Goal: Complete application form: Complete application form

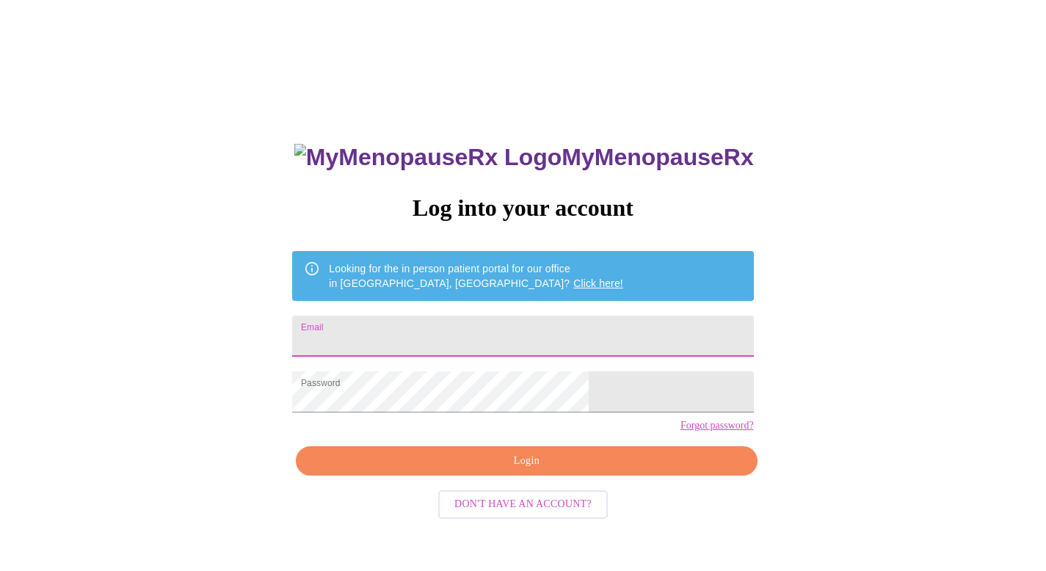
click at [547, 316] on input "Email" at bounding box center [522, 336] width 461 height 41
type input "[EMAIL_ADDRESS][DOMAIN_NAME]"
click at [558, 476] on button "Login" at bounding box center [526, 461] width 461 height 30
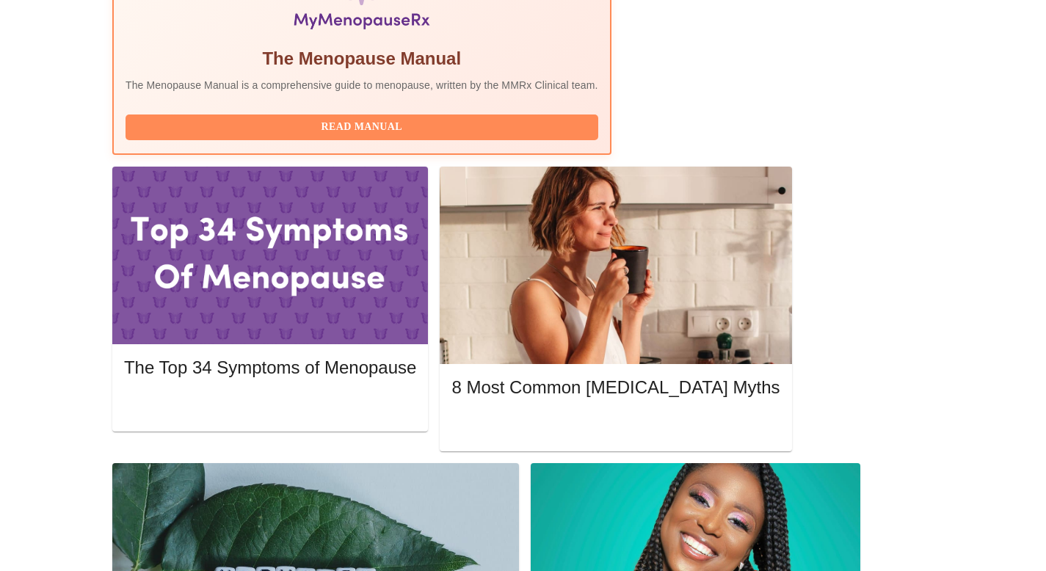
scroll to position [497, 0]
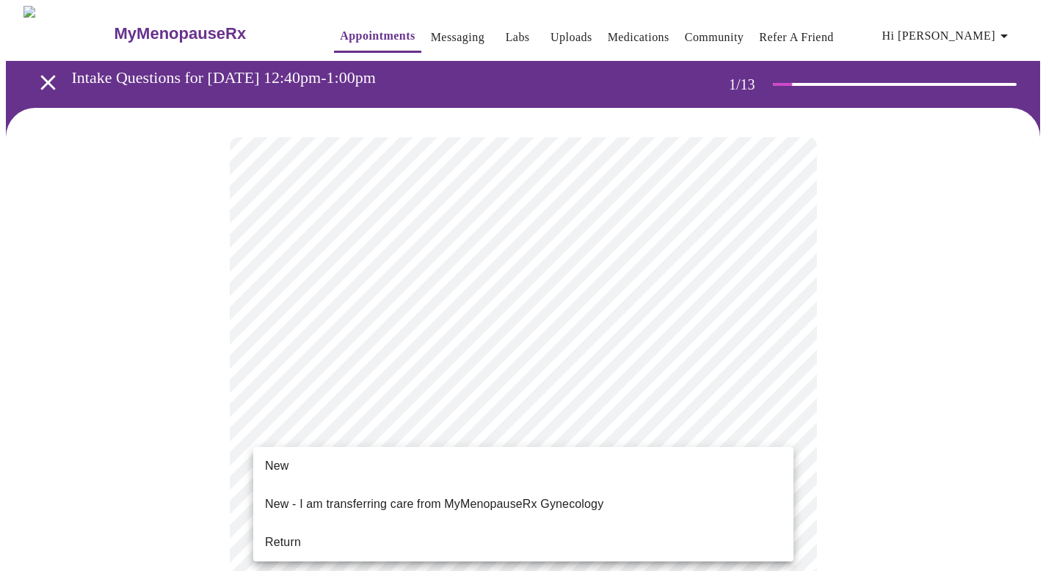
click at [622, 534] on li "Return" at bounding box center [523, 542] width 540 height 26
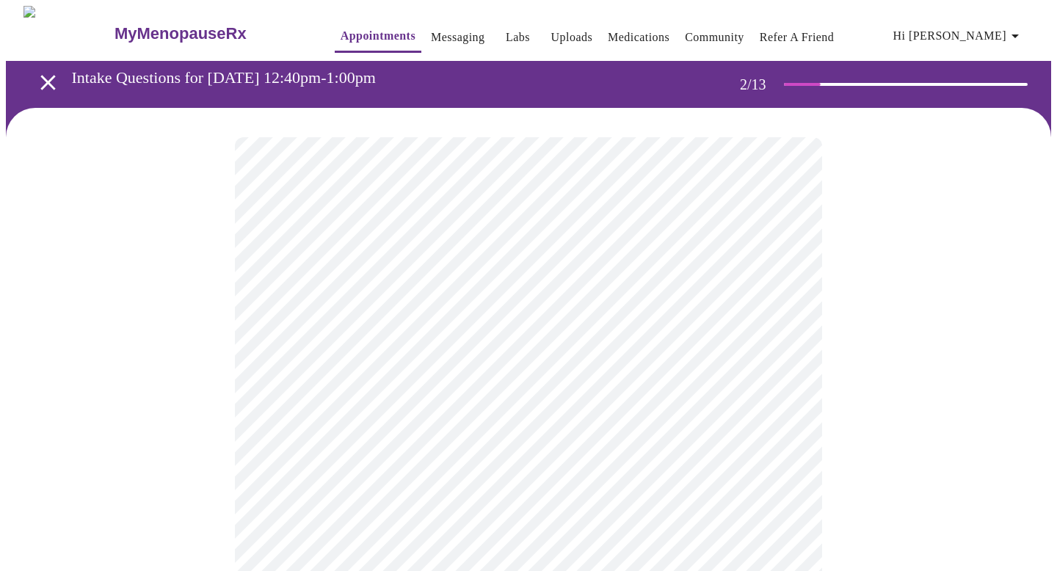
click at [784, 305] on body "MyMenopauseRx Appointments Messaging Labs Uploads Medications Community Refer a…" at bounding box center [528, 447] width 1045 height 882
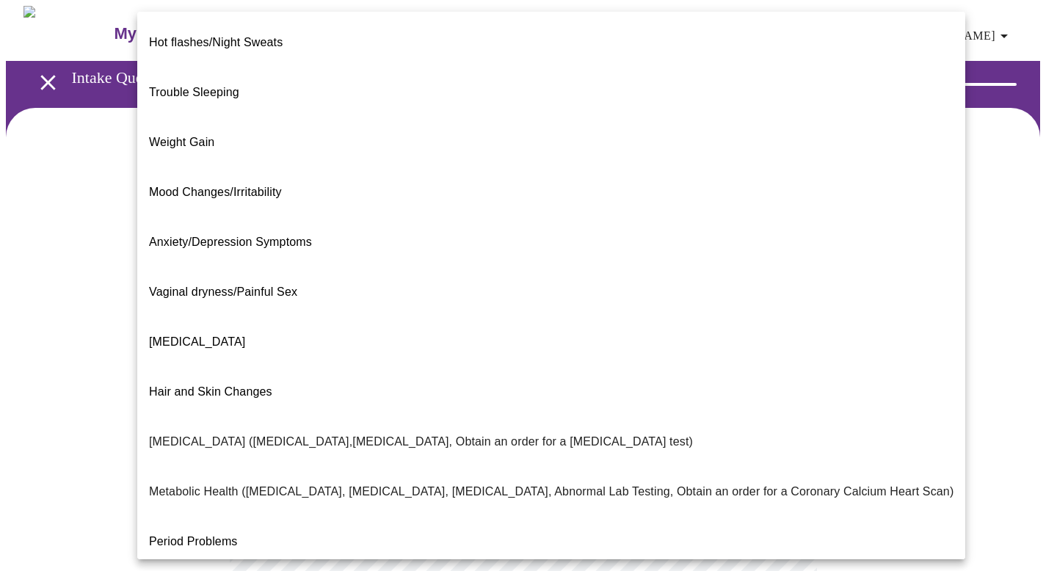
click at [103, 241] on div at bounding box center [528, 285] width 1057 height 571
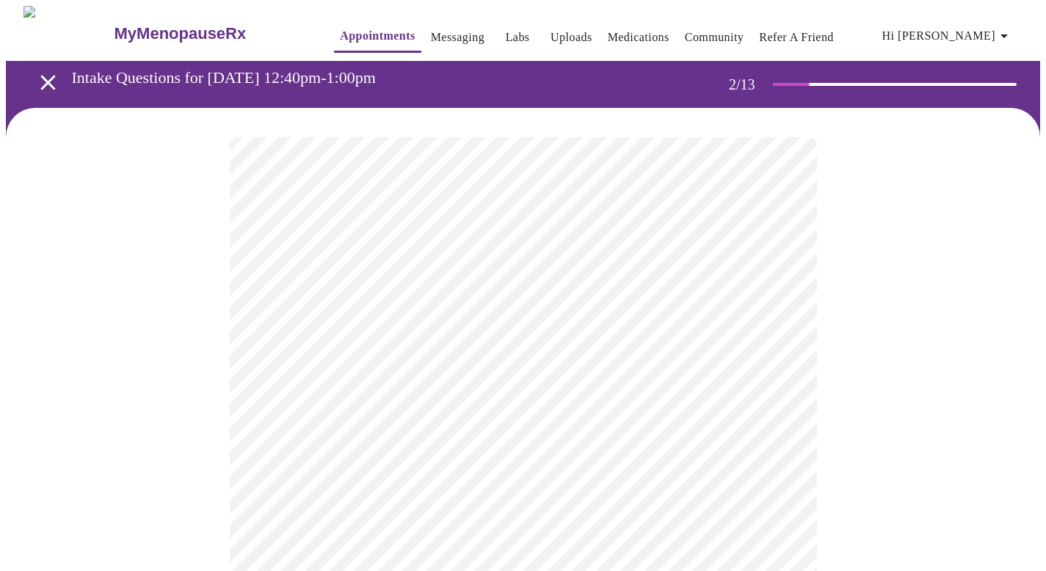
click at [371, 462] on body "MyMenopauseRx Appointments Messaging Labs Uploads Medications Community Refer a…" at bounding box center [523, 447] width 1034 height 882
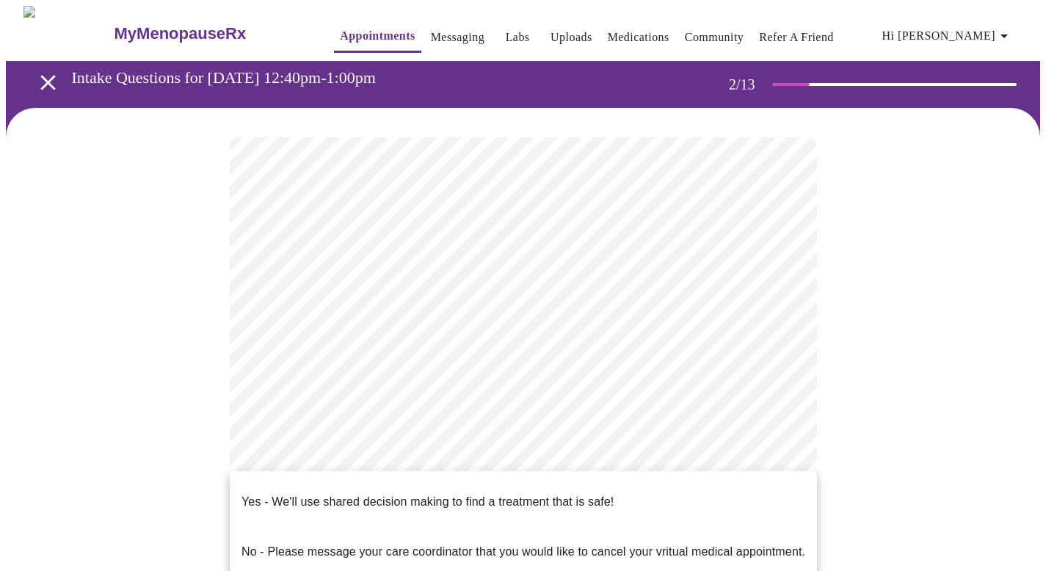
click at [180, 432] on div at bounding box center [528, 285] width 1057 height 571
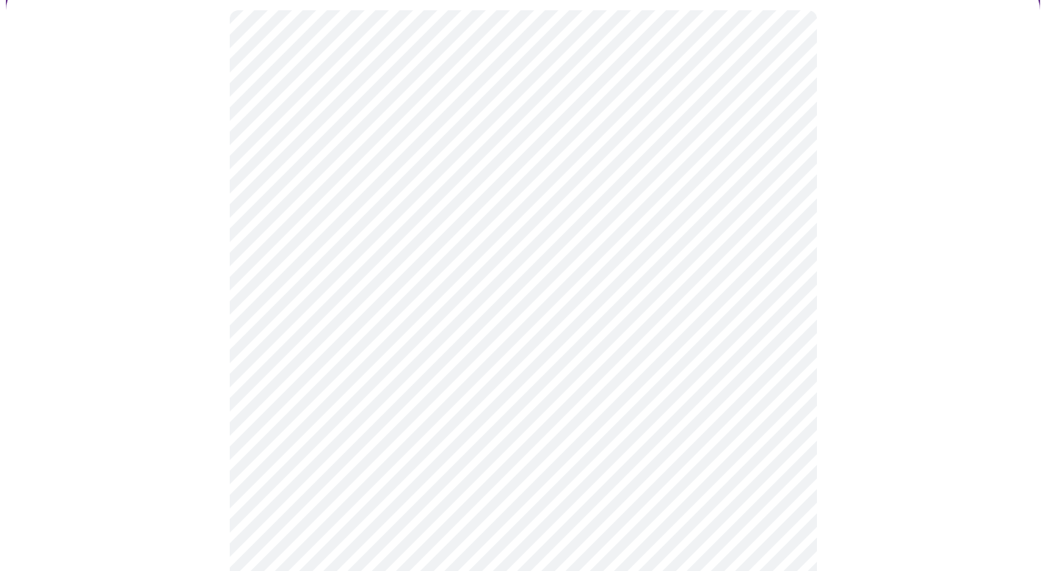
scroll to position [145, 0]
click at [484, 319] on body "MyMenopauseRx Appointments Messaging Labs Uploads Medications Community Refer a…" at bounding box center [523, 302] width 1034 height 882
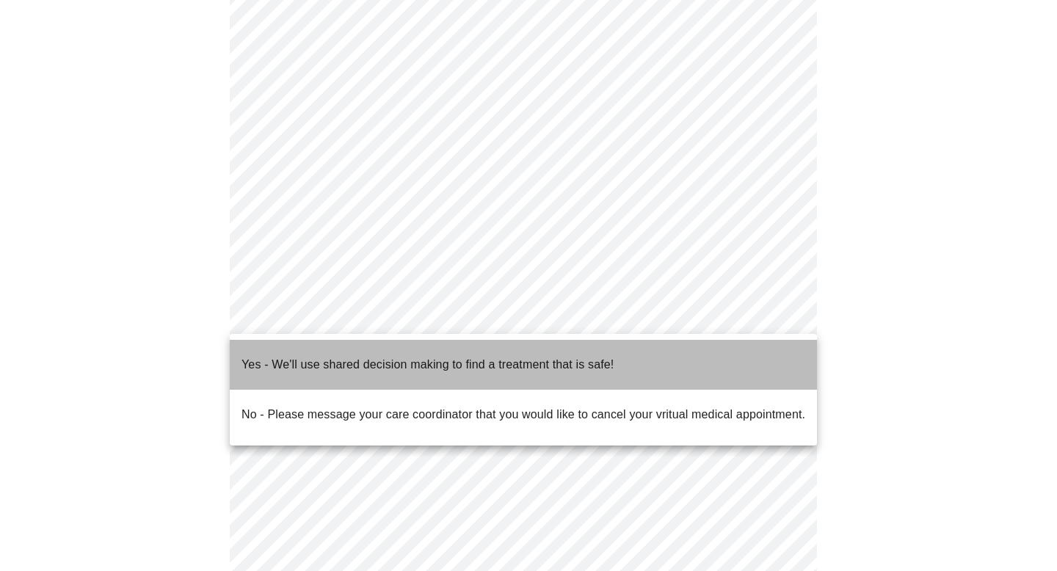
click at [470, 356] on p "Yes - We'll use shared decision making to find a treatment that is safe!" at bounding box center [427, 365] width 372 height 18
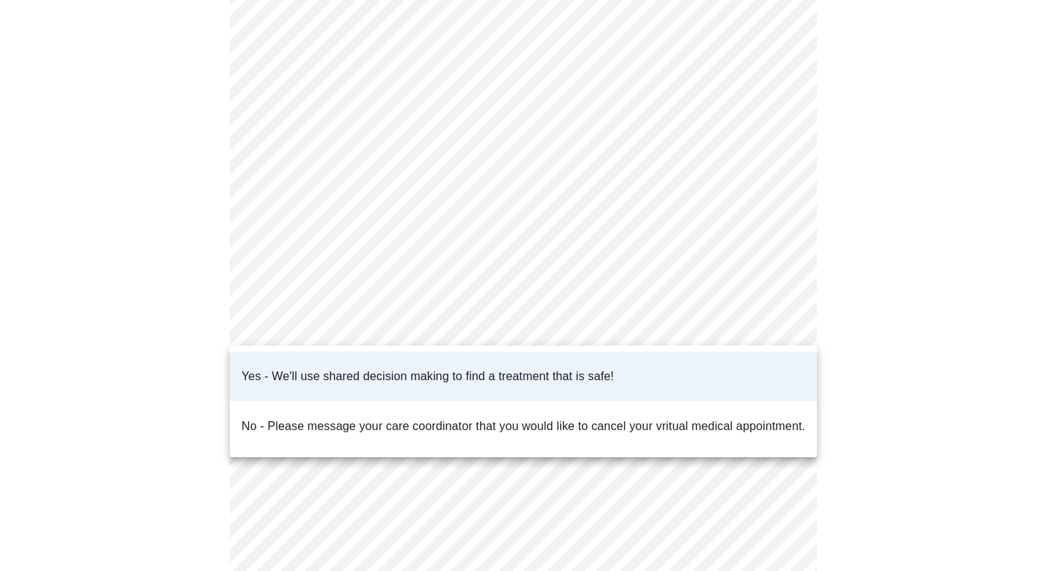
click at [471, 321] on body "MyMenopauseRx Appointments Messaging Labs Uploads Medications Community Refer a…" at bounding box center [528, 297] width 1045 height 873
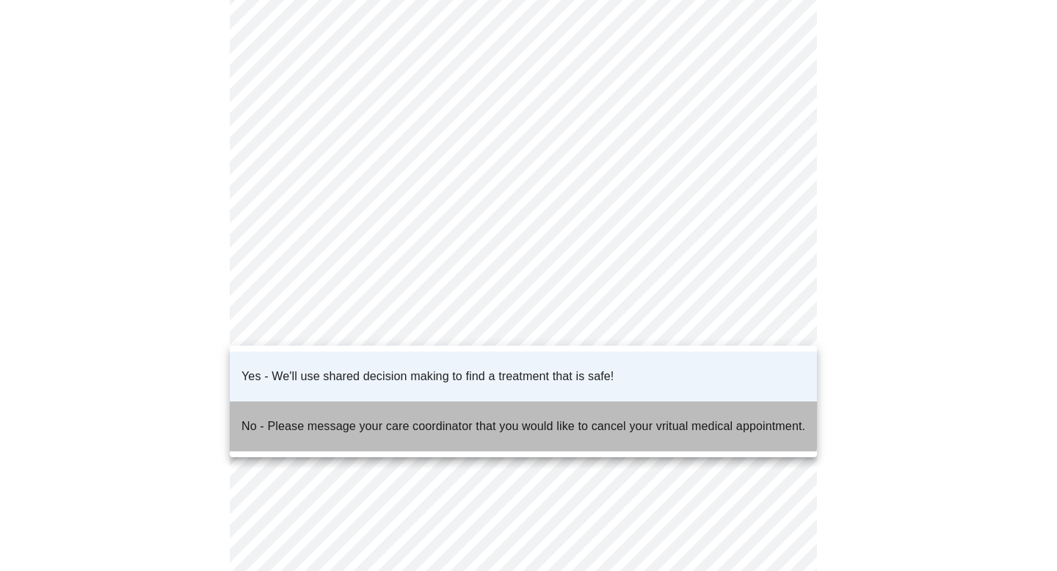
click at [451, 418] on p "No - Please message your care coordinator that you would like to cancel your vr…" at bounding box center [523, 427] width 564 height 18
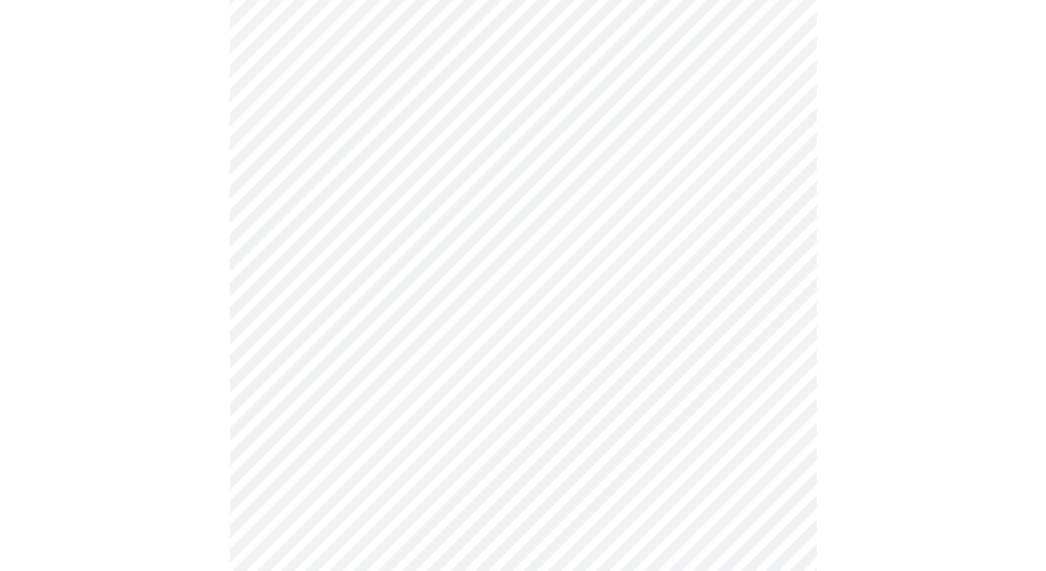
click at [476, 321] on body "MyMenopauseRx Appointments Messaging Labs Uploads Medications Community Refer a…" at bounding box center [523, 297] width 1034 height 873
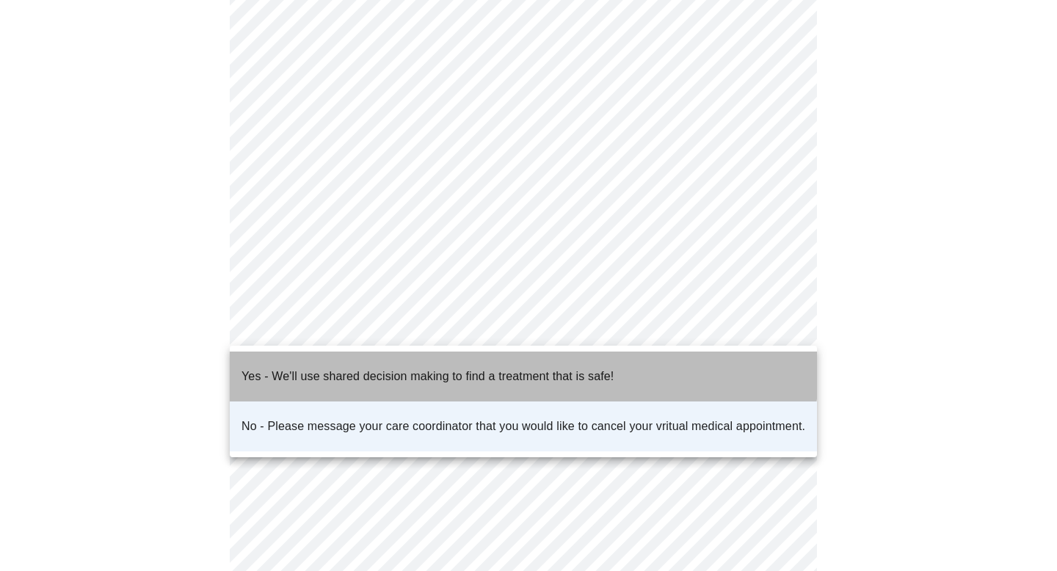
click at [457, 368] on p "Yes - We'll use shared decision making to find a treatment that is safe!" at bounding box center [427, 377] width 372 height 18
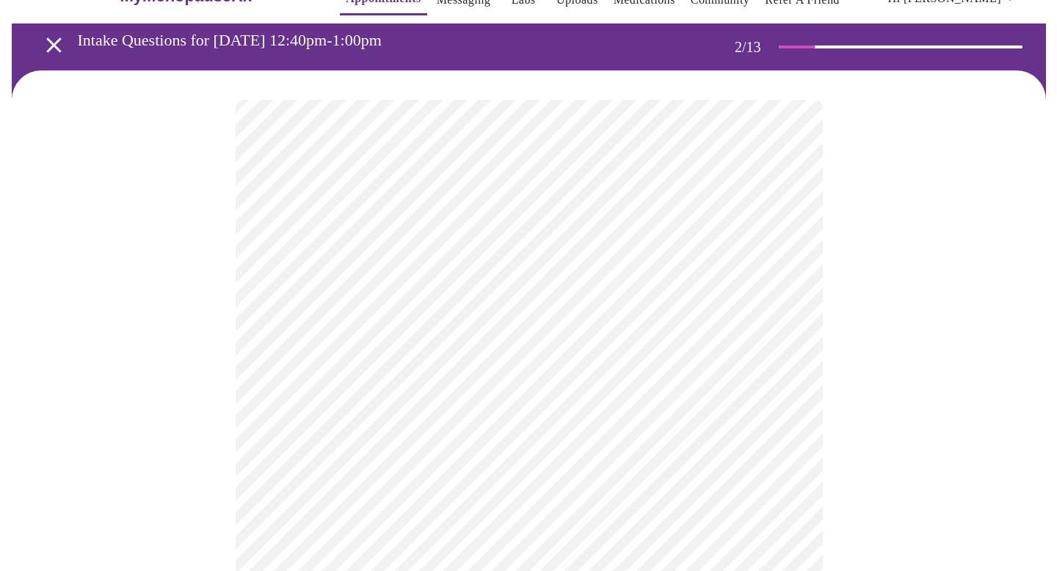
scroll to position [0, 0]
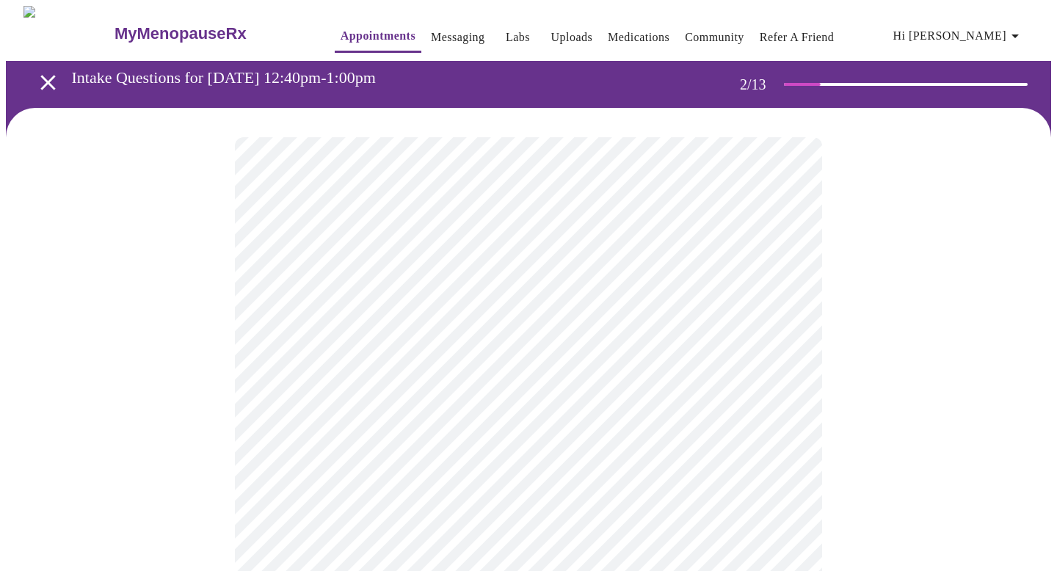
click at [616, 310] on body "MyMenopauseRx Appointments Messaging Labs Uploads Medications Community Refer a…" at bounding box center [528, 442] width 1045 height 873
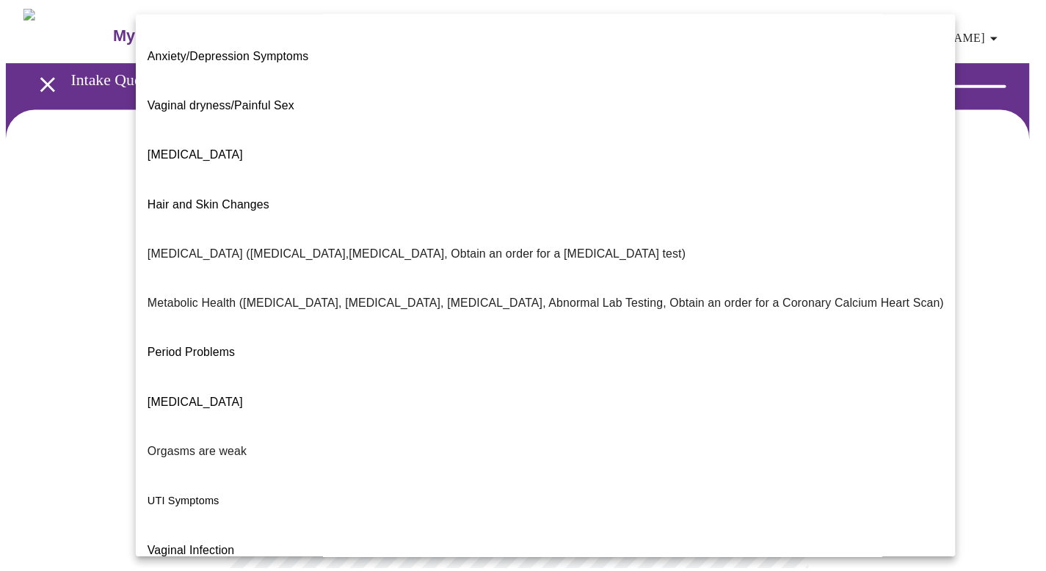
scroll to position [189, 0]
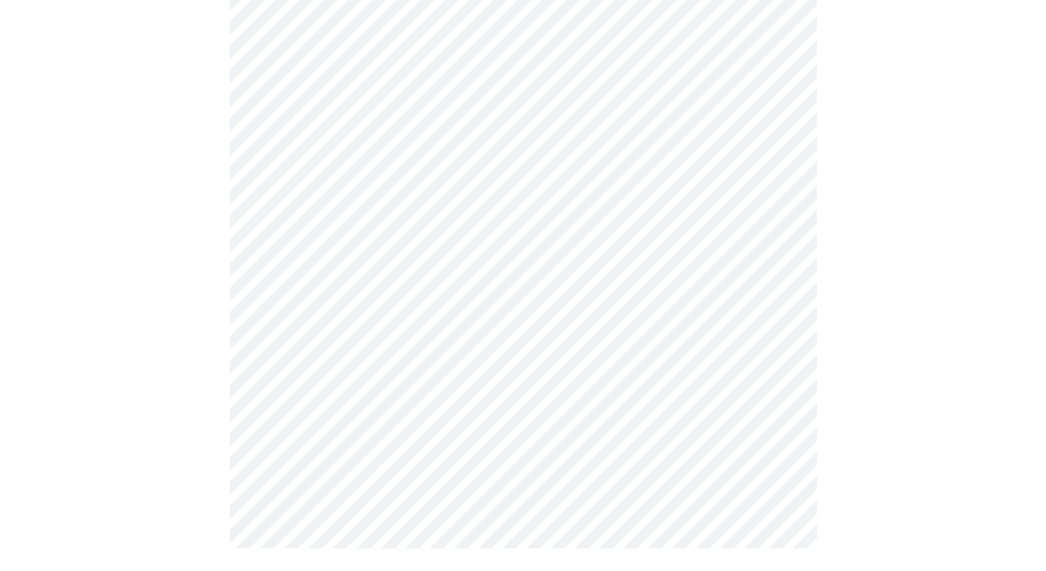
scroll to position [0, 0]
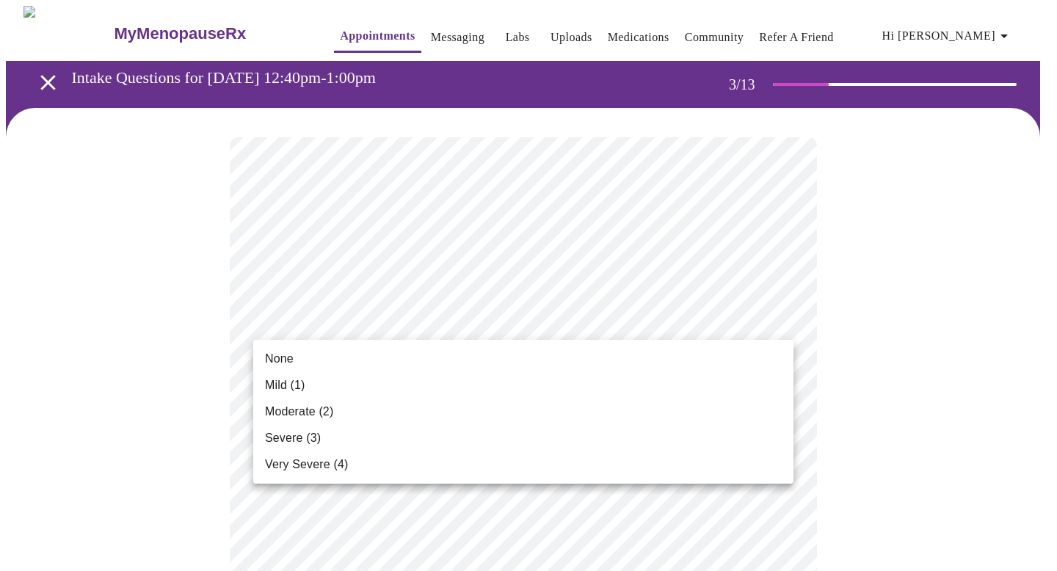
click at [722, 410] on li "Moderate (2)" at bounding box center [523, 412] width 540 height 26
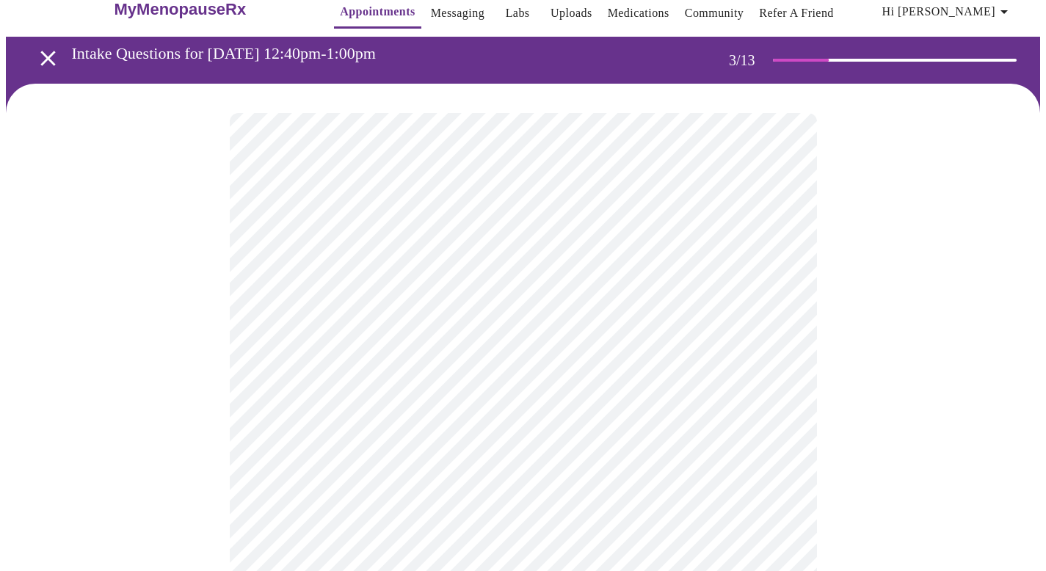
scroll to position [32, 0]
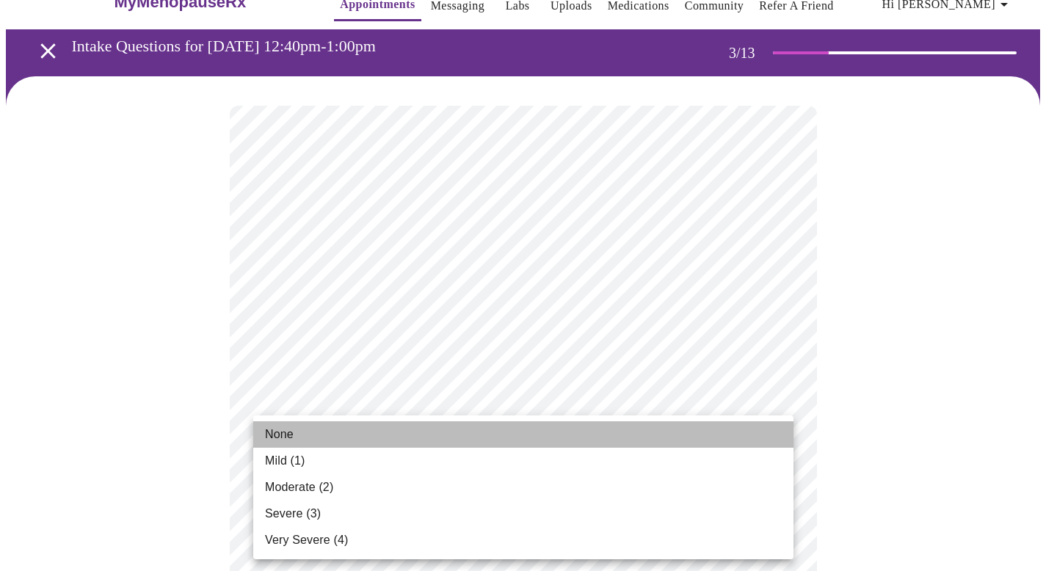
click at [732, 446] on li "None" at bounding box center [523, 434] width 540 height 26
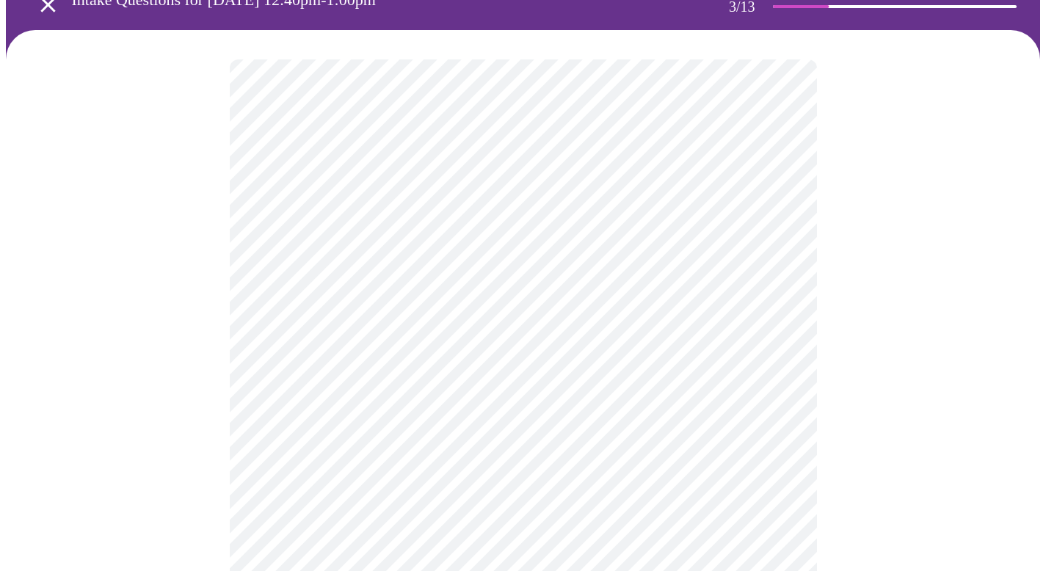
scroll to position [88, 0]
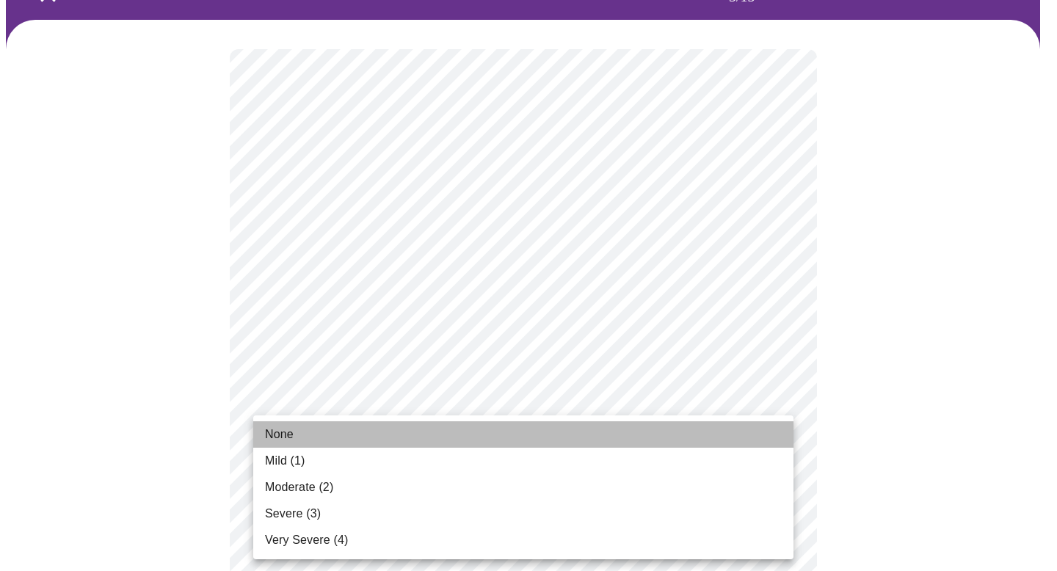
click at [713, 441] on li "None" at bounding box center [523, 434] width 540 height 26
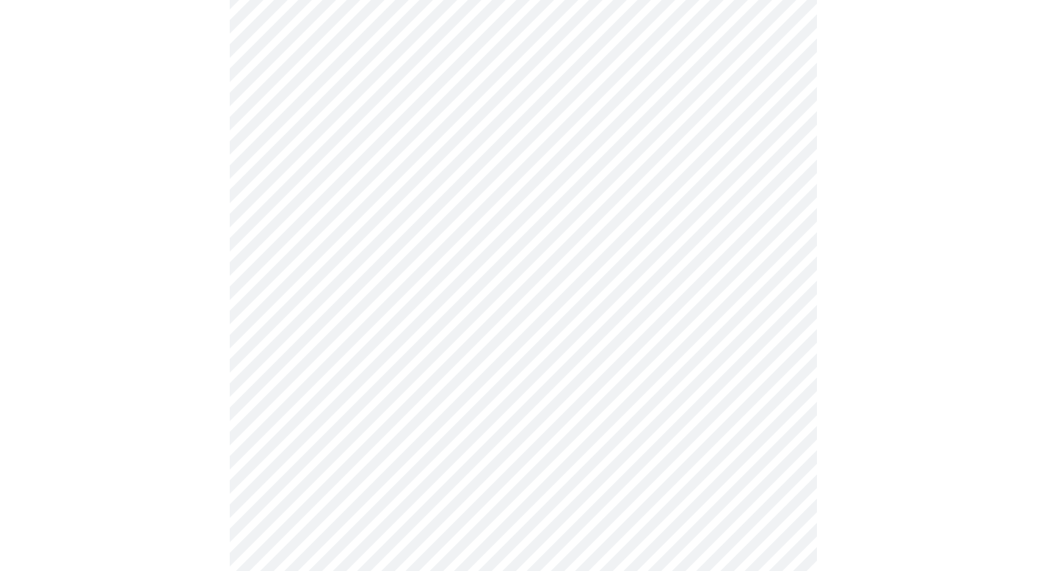
scroll to position [230, 0]
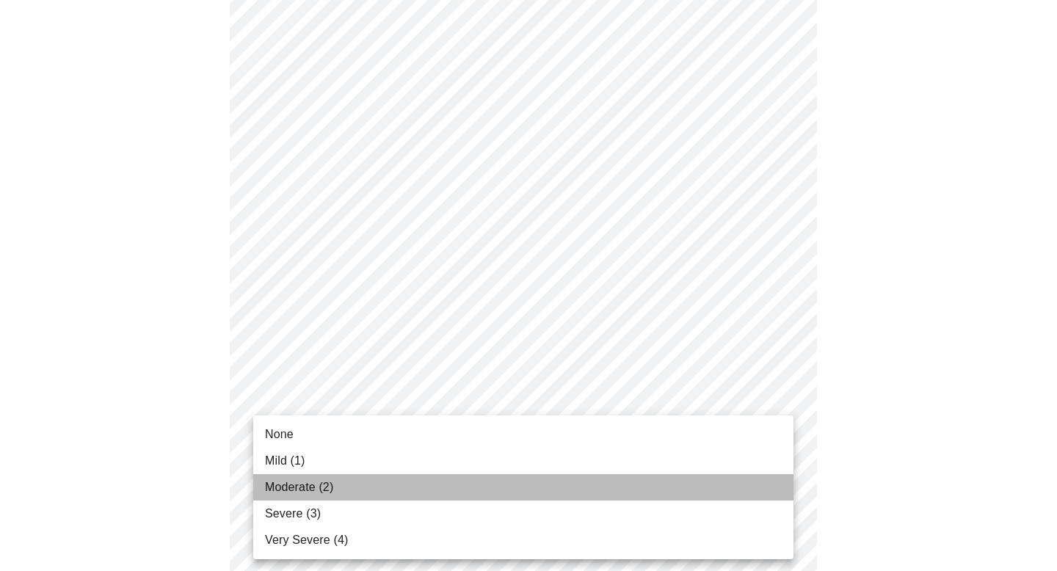
click at [753, 490] on li "Moderate (2)" at bounding box center [523, 487] width 540 height 26
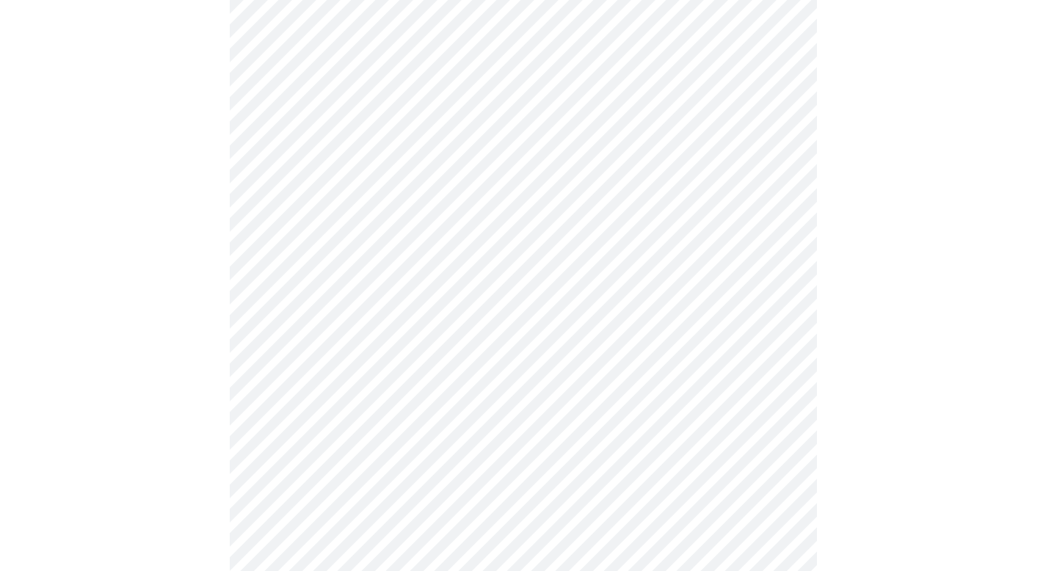
scroll to position [293, 0]
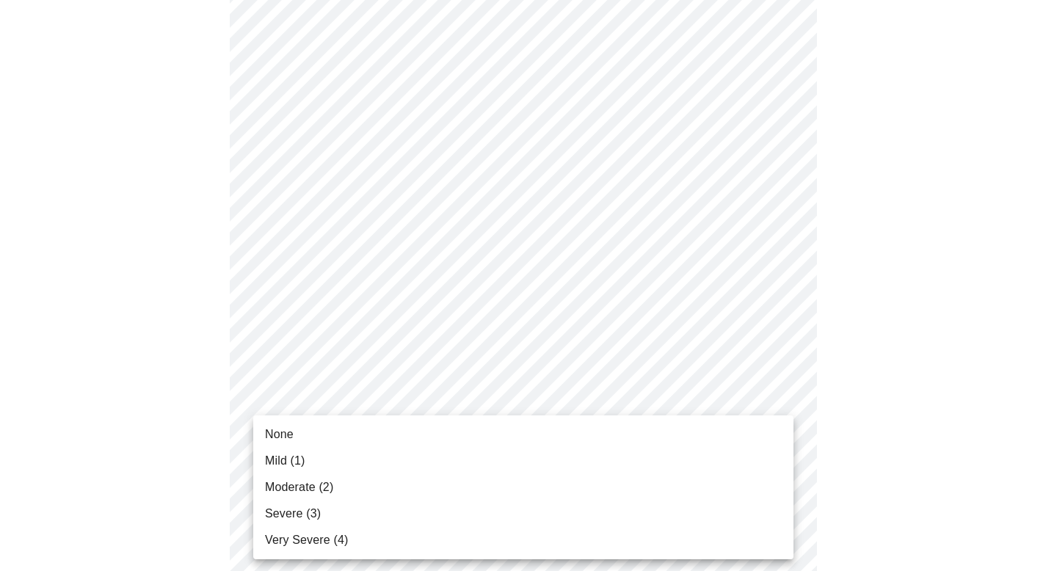
click at [757, 491] on li "Moderate (2)" at bounding box center [523, 487] width 540 height 26
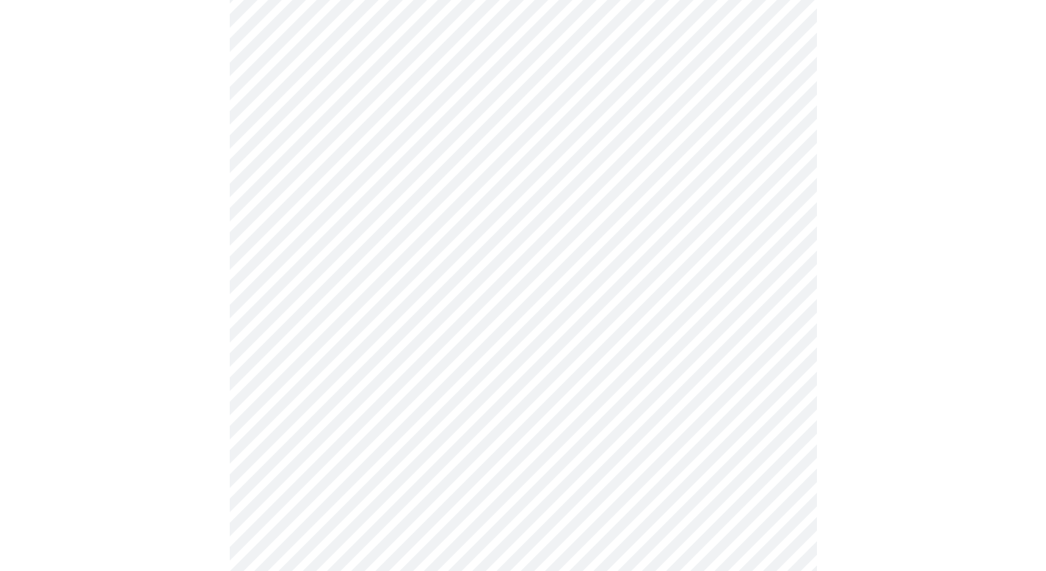
scroll to position [366, 0]
click at [779, 492] on body "MyMenopauseRx Appointments Messaging Labs Uploads Medications Community Refer a…" at bounding box center [523, 565] width 1034 height 1850
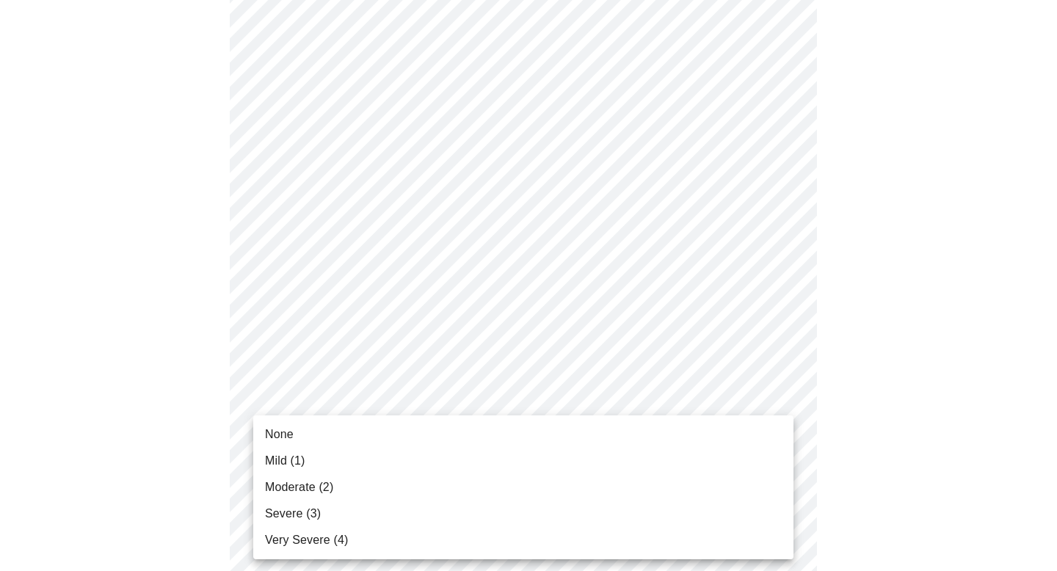
click at [997, 455] on div at bounding box center [528, 285] width 1057 height 571
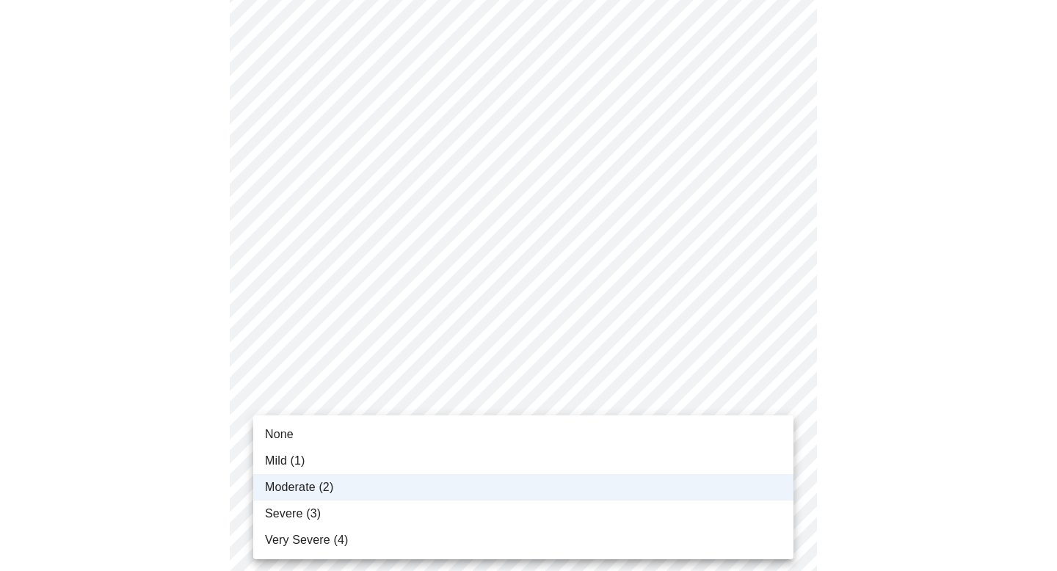
click at [783, 397] on body "MyMenopauseRx Appointments Messaging Labs Uploads Medications Community Refer a…" at bounding box center [528, 565] width 1045 height 1850
click at [704, 458] on li "Mild (1)" at bounding box center [523, 461] width 540 height 26
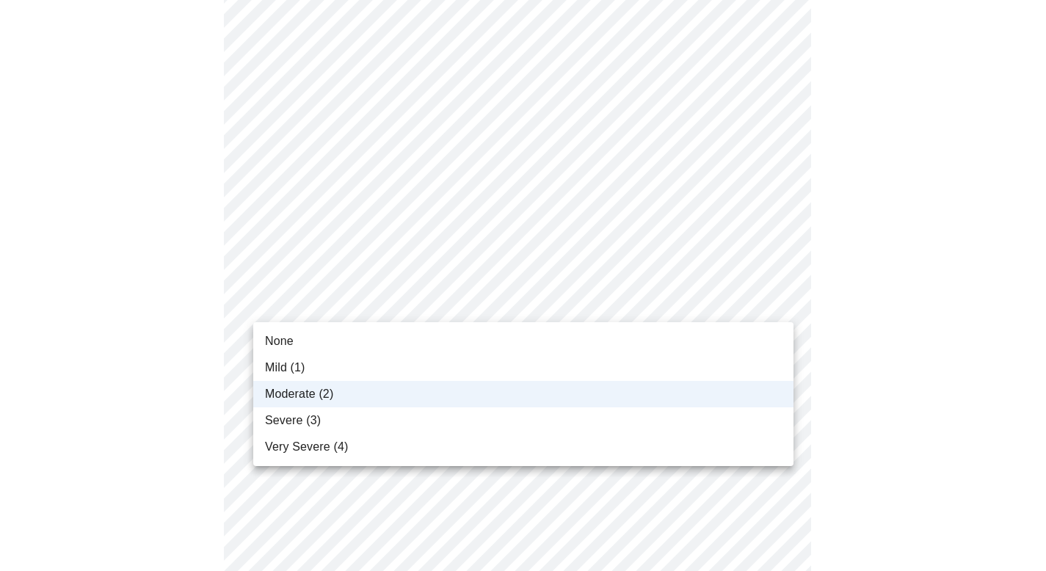
click at [780, 307] on body "MyMenopauseRx Appointments Messaging Labs Uploads Medications Community Refer a…" at bounding box center [523, 565] width 1034 height 1850
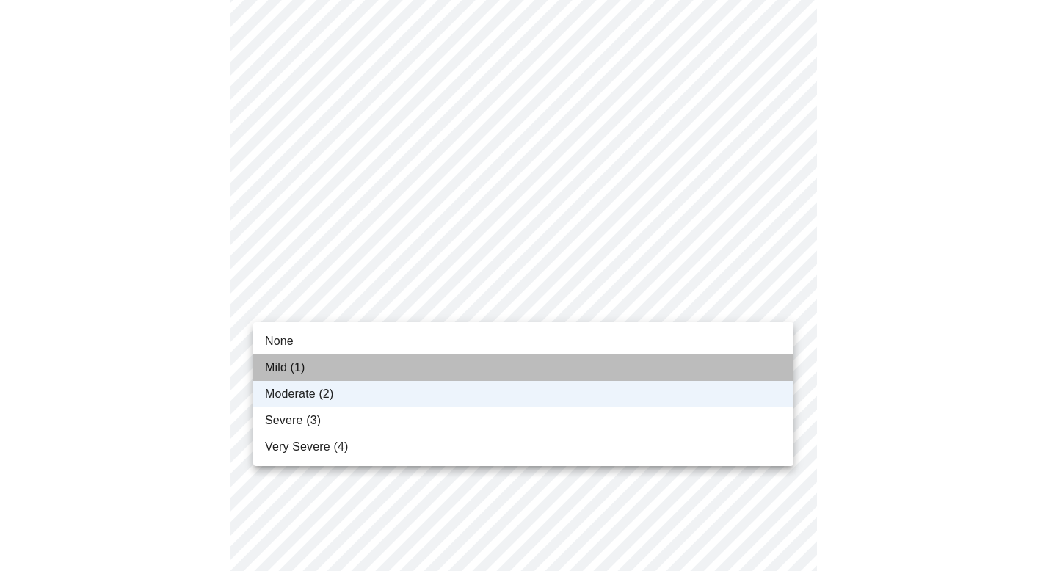
click at [763, 366] on li "Mild (1)" at bounding box center [523, 368] width 540 height 26
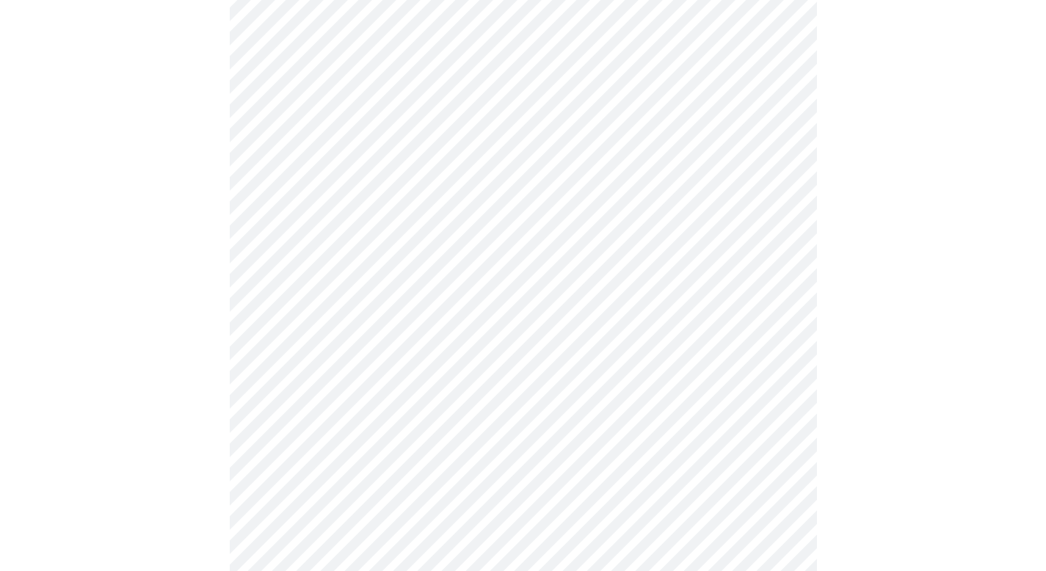
scroll to position [497, 0]
click at [779, 361] on body "MyMenopauseRx Appointments Messaging Labs Uploads Medications Community Refer a…" at bounding box center [528, 434] width 1045 height 1850
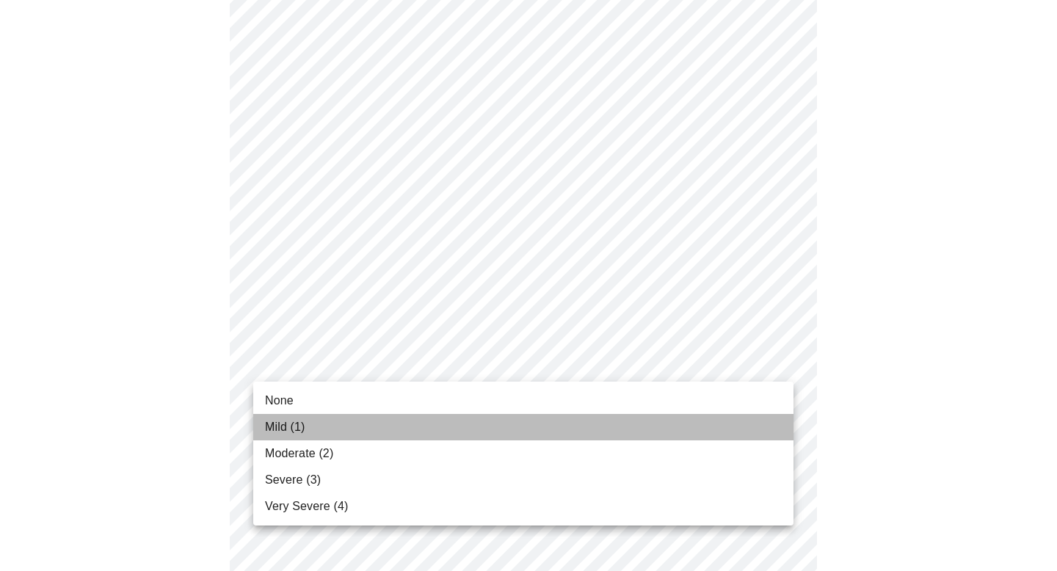
click at [748, 436] on li "Mild (1)" at bounding box center [523, 427] width 540 height 26
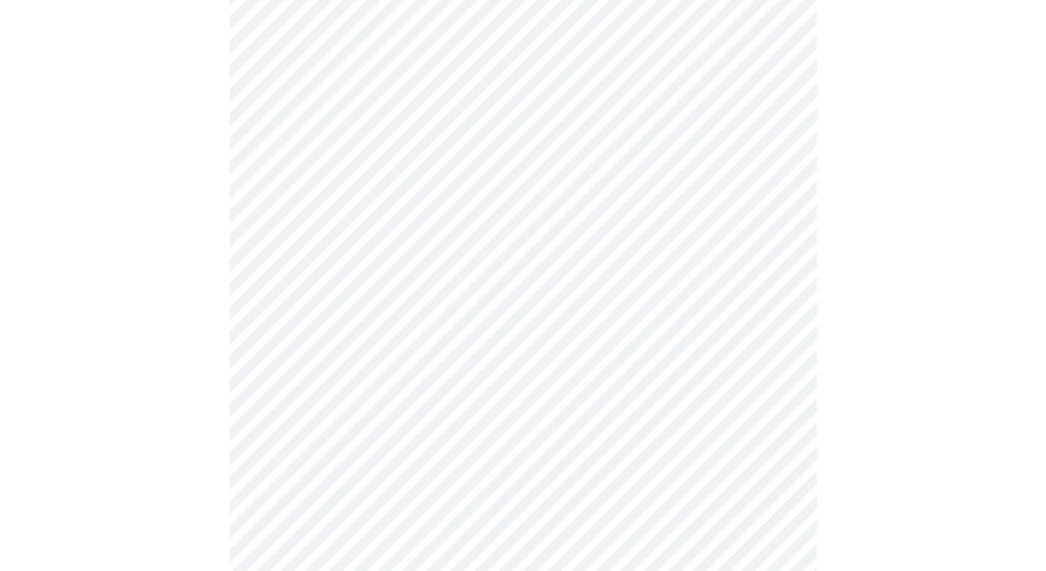
scroll to position [582, 0]
click at [771, 401] on body "MyMenopauseRx Appointments Messaging Labs Uploads Medications Community Refer a…" at bounding box center [528, 338] width 1045 height 1829
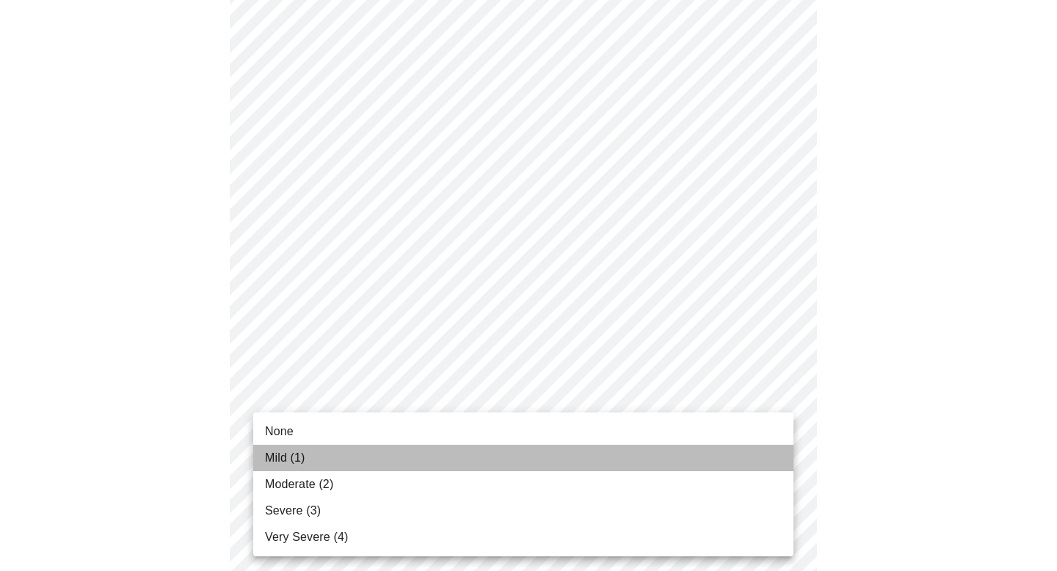
click at [748, 457] on li "Mild (1)" at bounding box center [523, 458] width 540 height 26
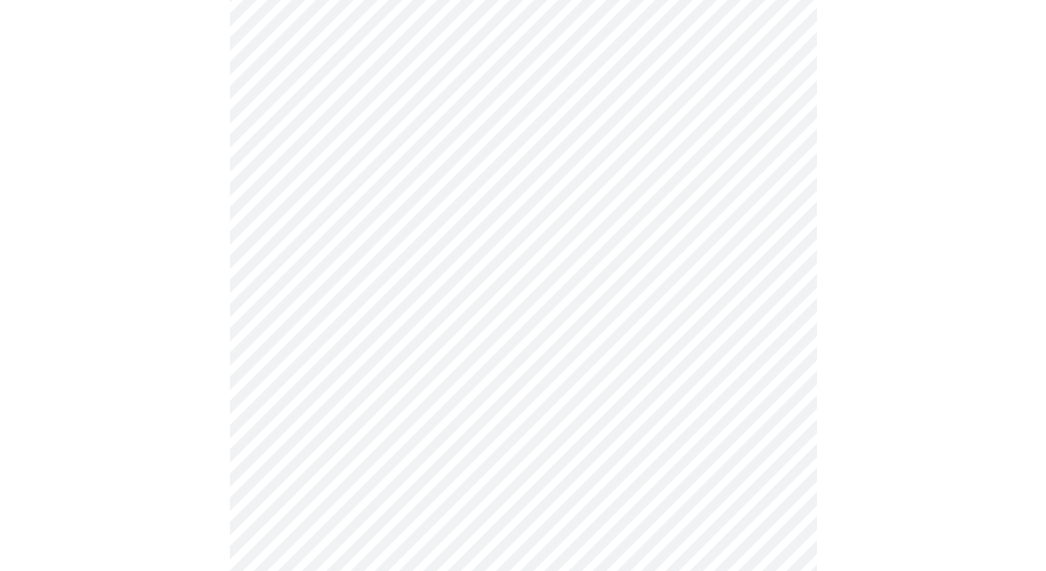
scroll to position [639, 0]
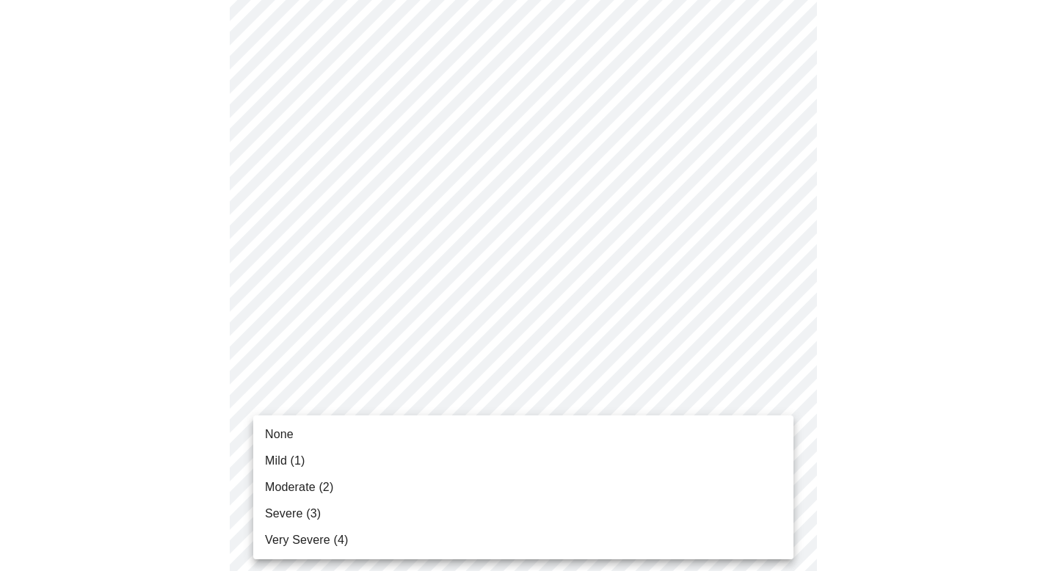
click at [780, 457] on body "MyMenopauseRx Appointments Messaging Labs Uploads Medications Community Refer a…" at bounding box center [528, 271] width 1045 height 1808
click at [754, 468] on li "Mild (1)" at bounding box center [523, 461] width 540 height 26
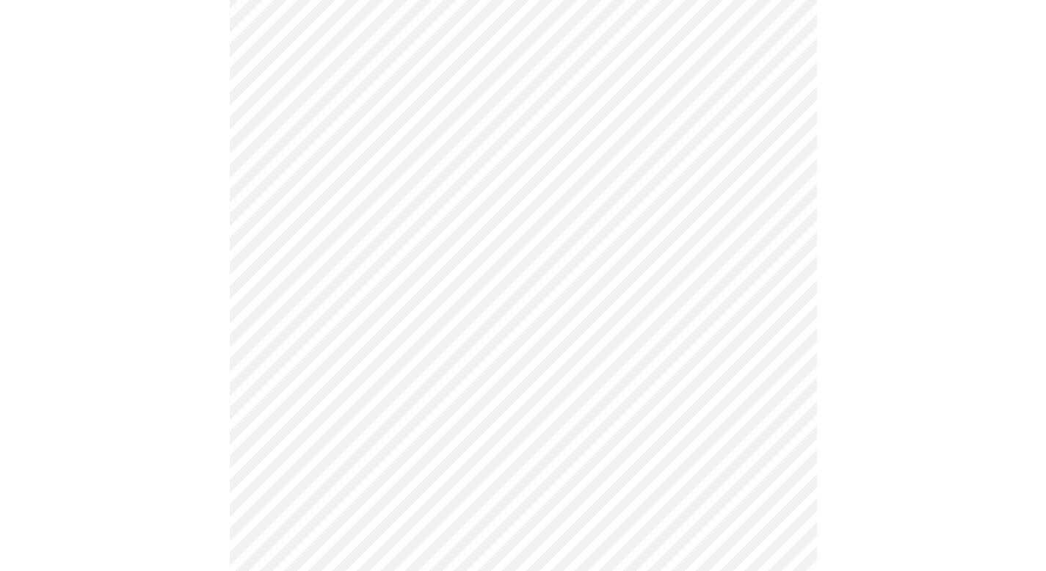
scroll to position [777, 0]
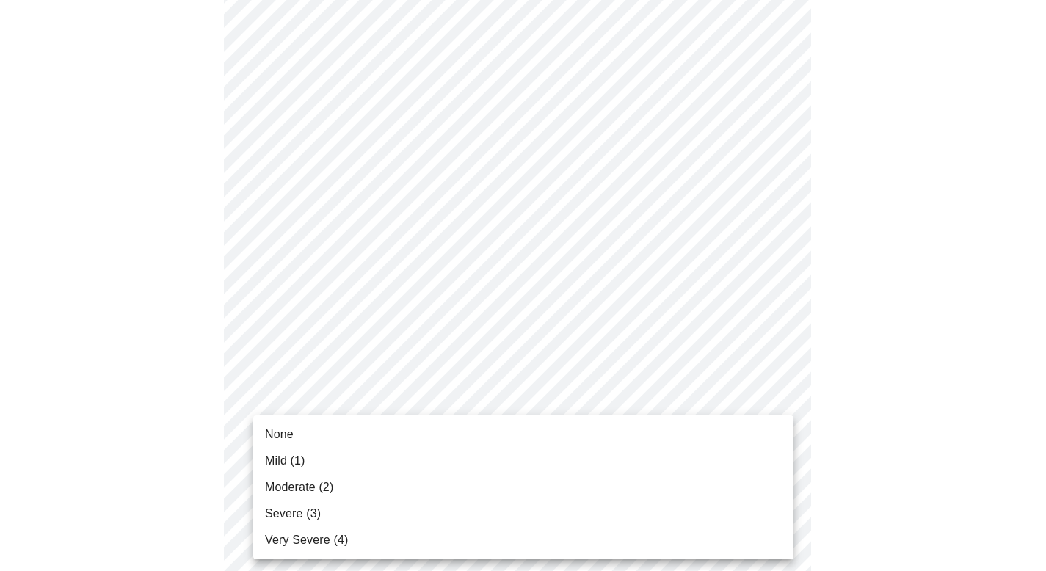
click at [772, 430] on body "MyMenopauseRx Appointments Messaging Labs Uploads Medications Community Refer a…" at bounding box center [523, 123] width 1034 height 1788
click at [726, 433] on li "None" at bounding box center [523, 434] width 540 height 26
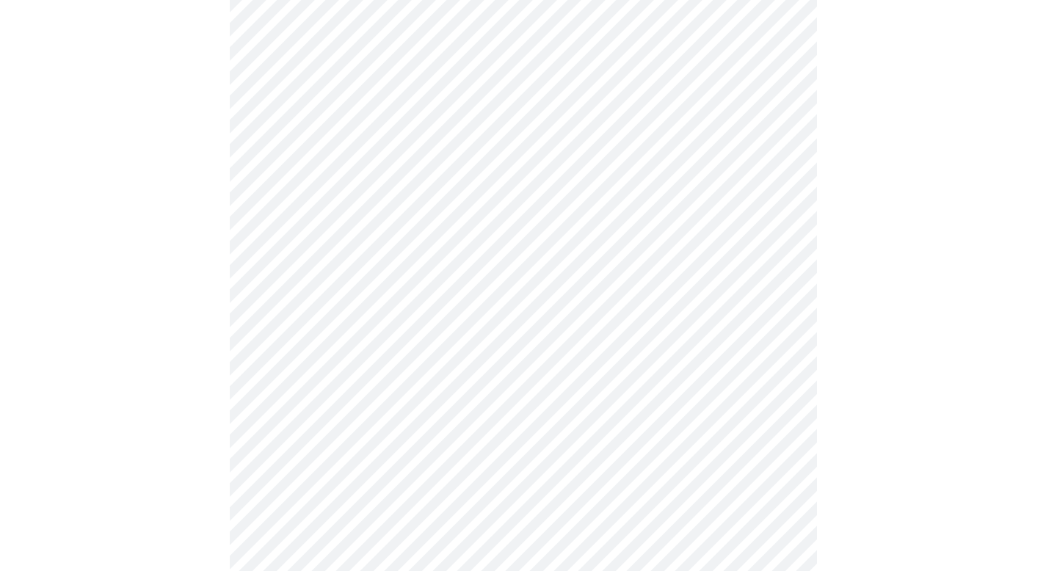
scroll to position [854, 0]
click at [780, 465] on body "MyMenopauseRx Appointments Messaging Labs Uploads Medications Community Refer a…" at bounding box center [528, 35] width 1045 height 1767
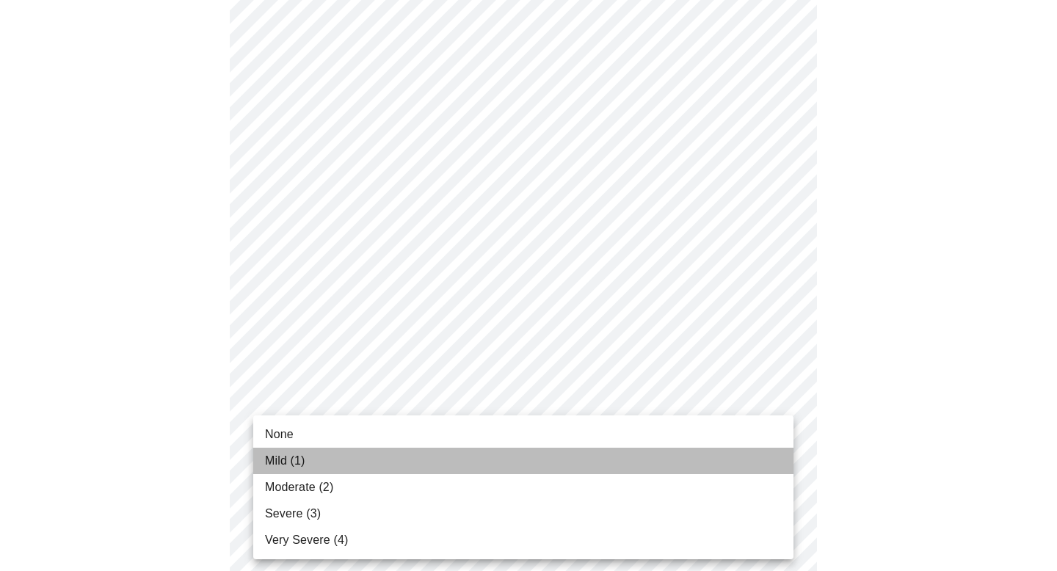
click at [745, 468] on li "Mild (1)" at bounding box center [523, 461] width 540 height 26
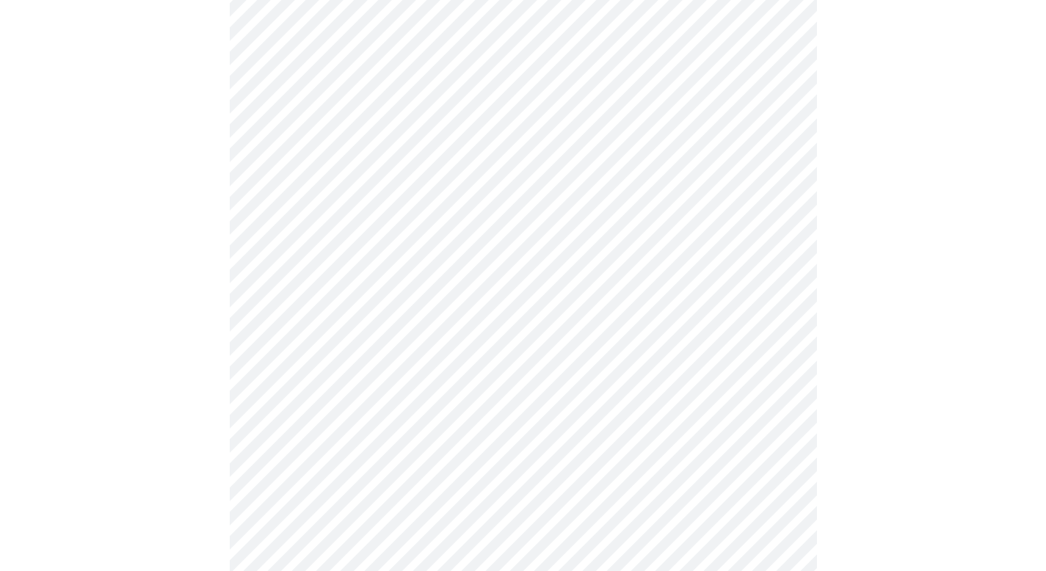
scroll to position [996, 0]
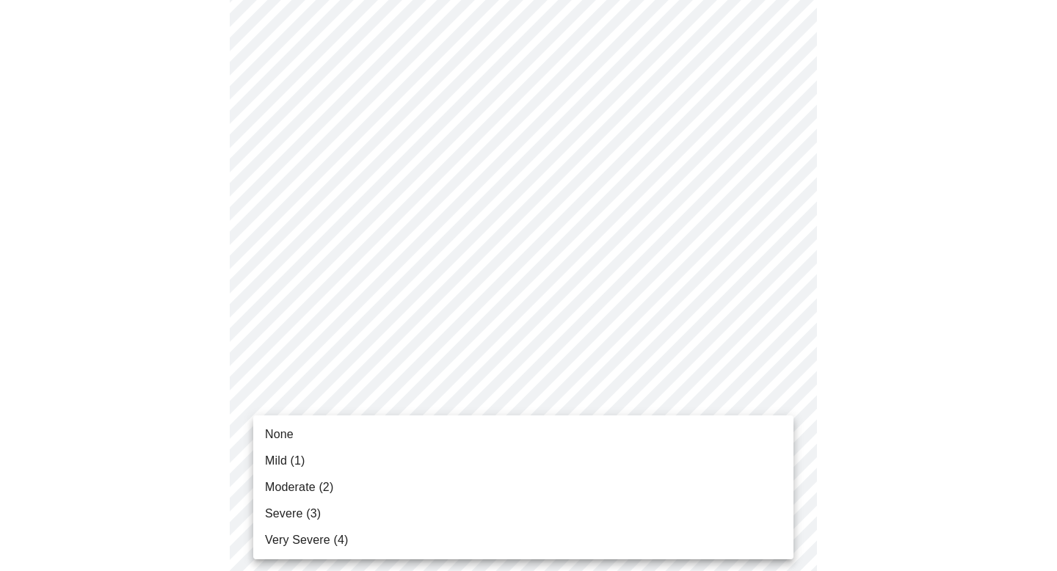
click at [771, 443] on li "None" at bounding box center [523, 434] width 540 height 26
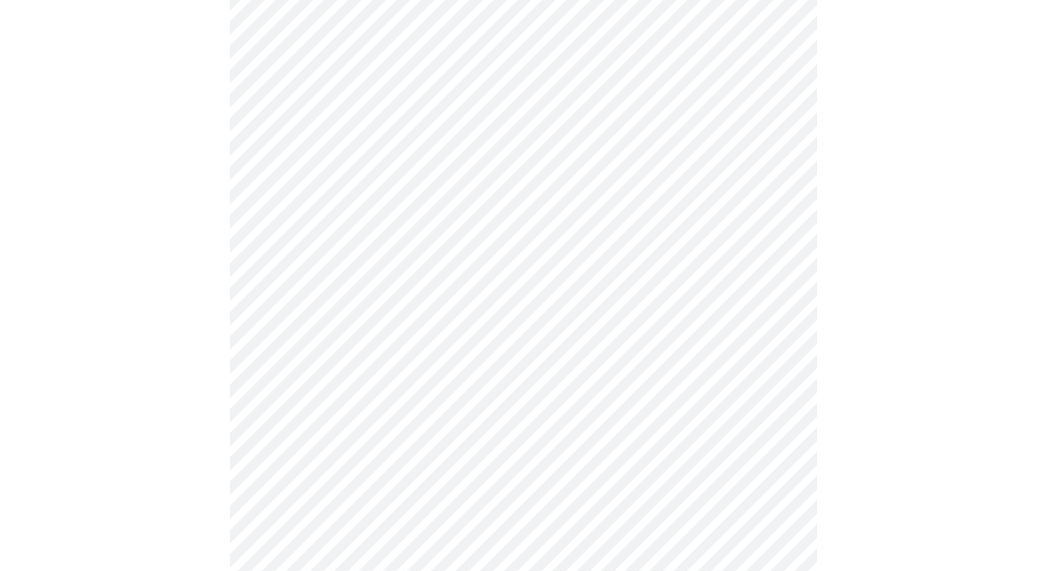
scroll to position [532, 0]
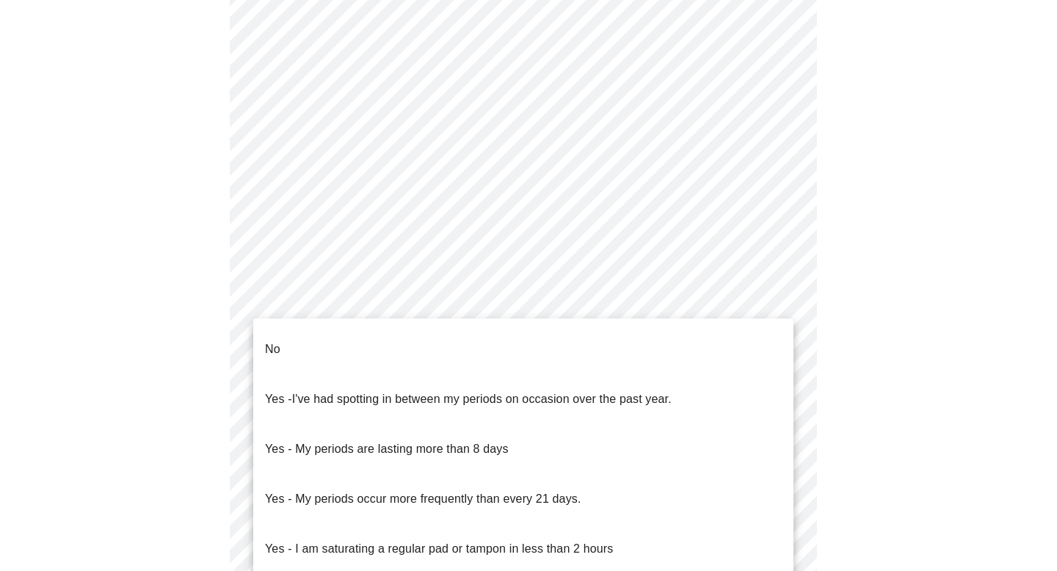
click at [672, 368] on body "MyMenopauseRx Appointments Messaging Labs Uploads Medications Community Refer a…" at bounding box center [528, 198] width 1045 height 1449
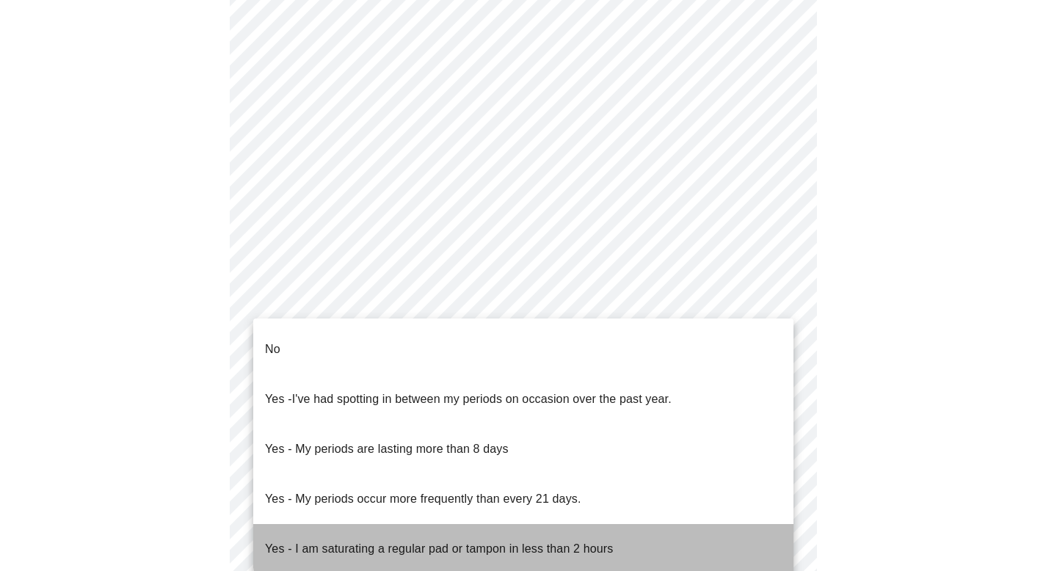
click at [588, 540] on p "Yes - I am saturating a regular pad or tampon in less than 2 hours" at bounding box center [439, 549] width 348 height 18
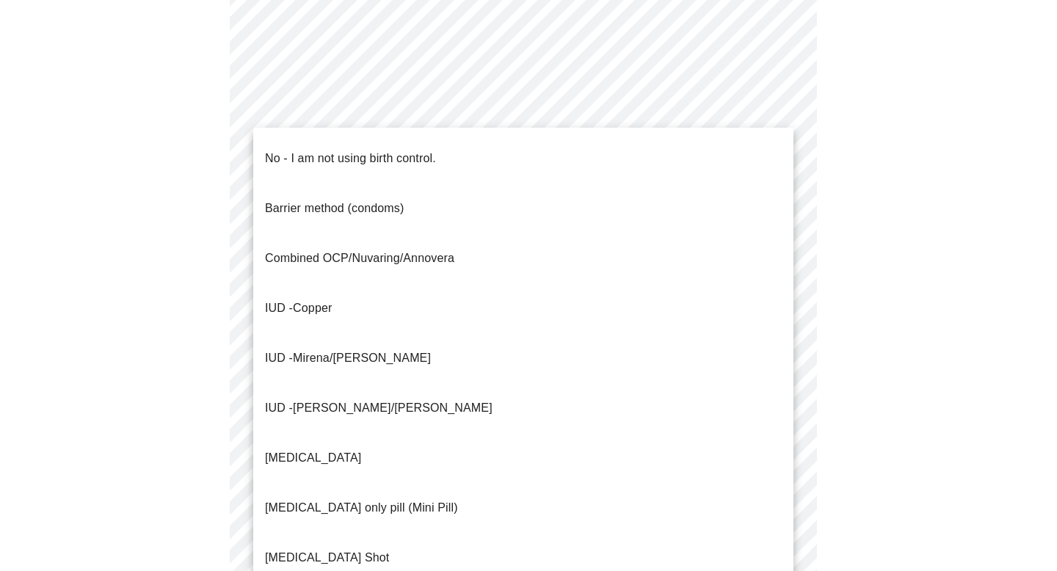
click at [755, 465] on body "MyMenopauseRx Appointments Messaging Labs Uploads Medications Community Refer a…" at bounding box center [528, 194] width 1045 height 1440
click at [702, 150] on li "No - I am not using birth control." at bounding box center [523, 159] width 540 height 50
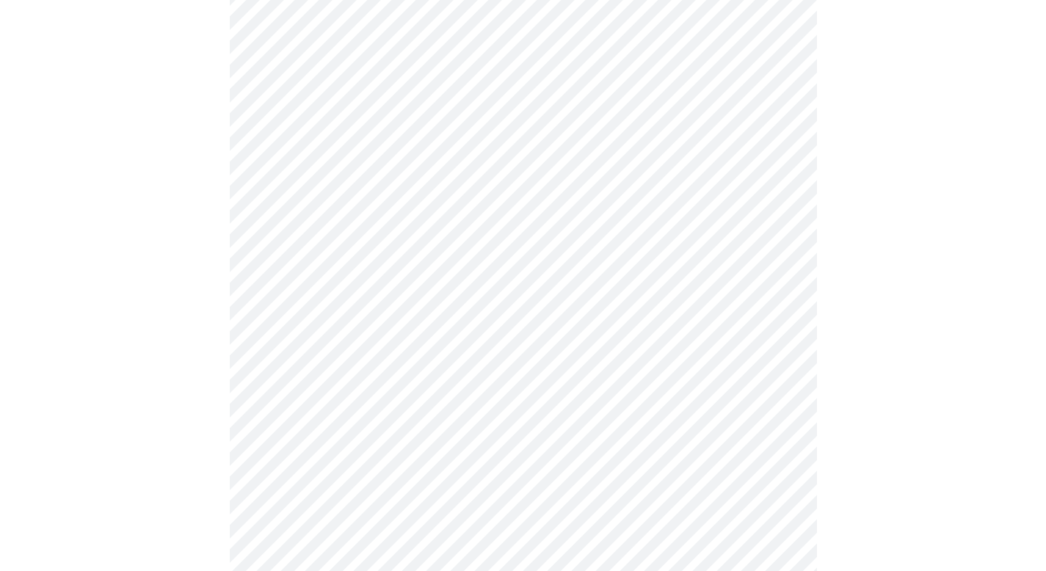
scroll to position [755, 0]
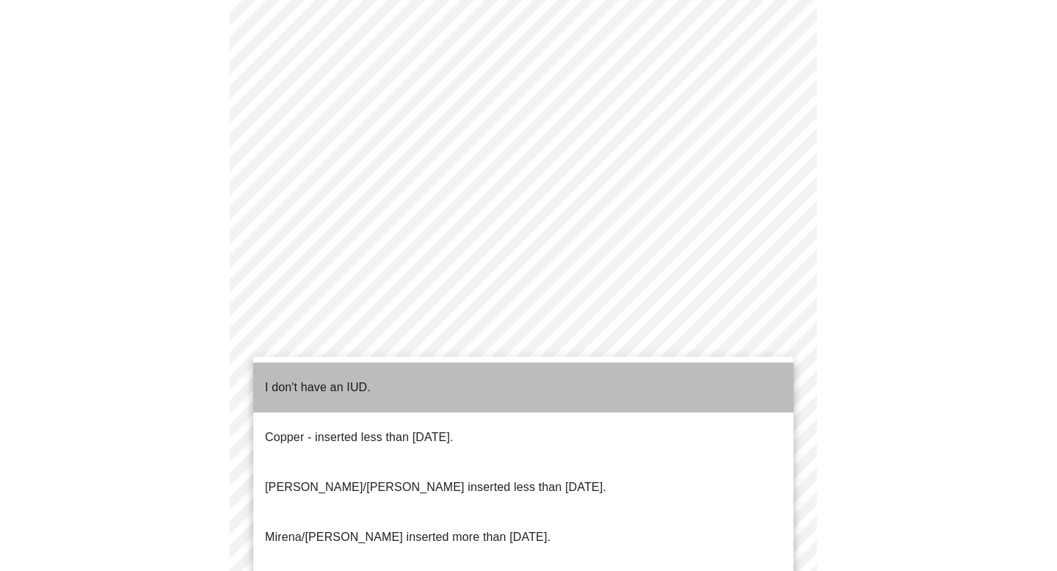
click at [680, 379] on li "I don't have an IUD." at bounding box center [523, 388] width 540 height 50
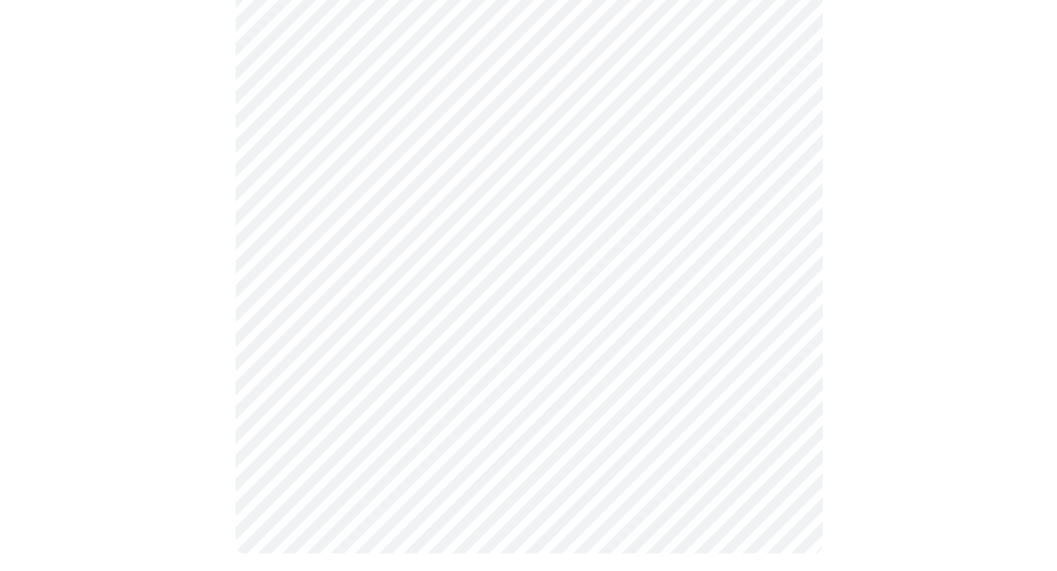
scroll to position [851, 0]
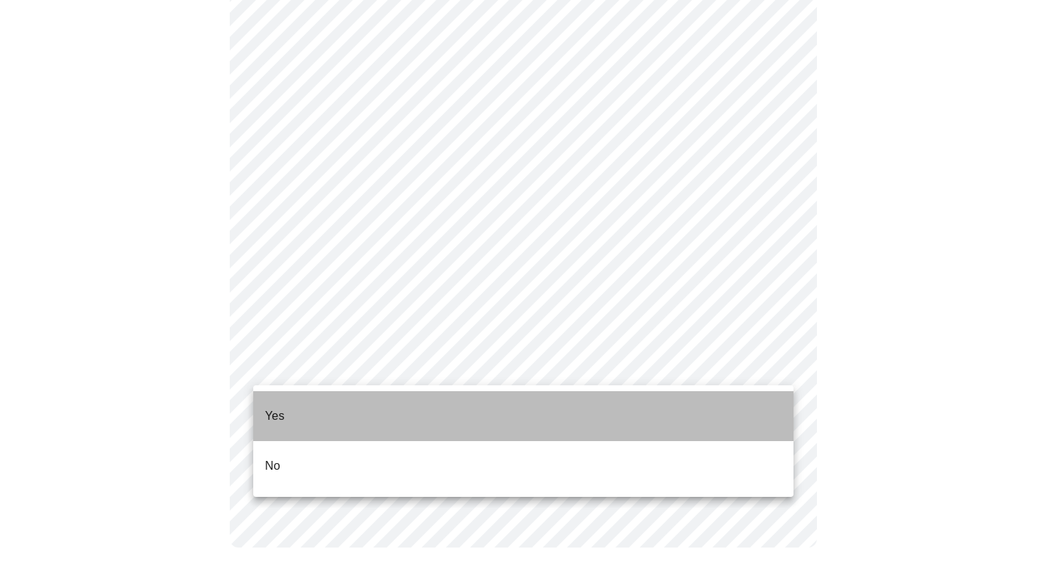
click at [732, 396] on li "Yes" at bounding box center [523, 416] width 540 height 50
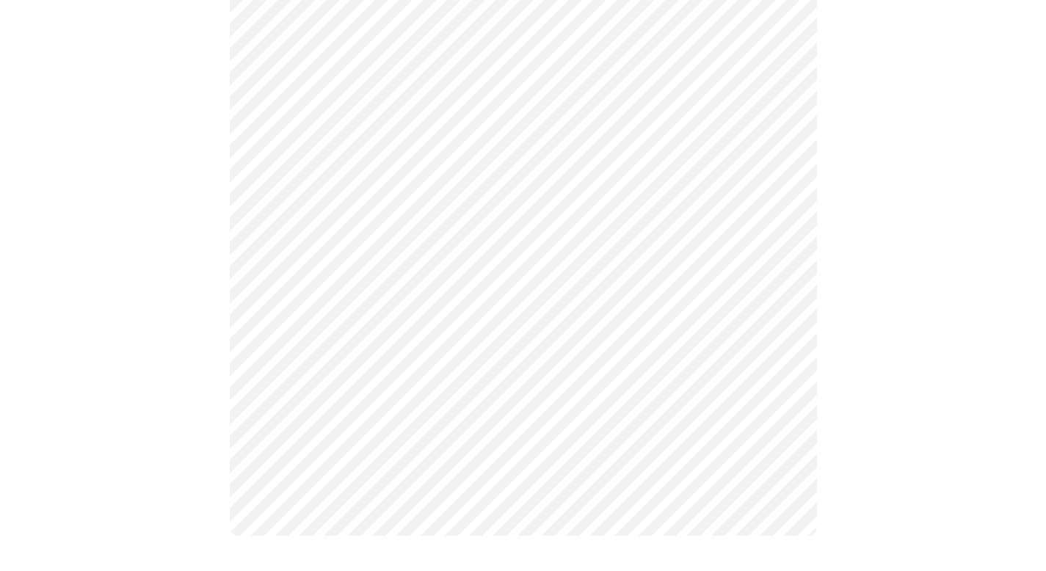
scroll to position [0, 0]
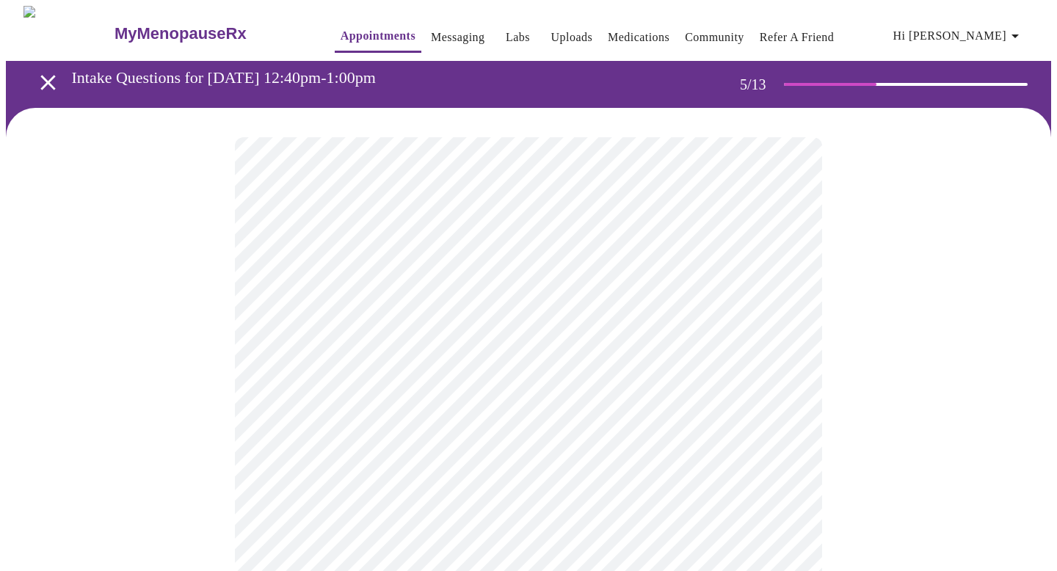
click at [774, 391] on body "MyMenopauseRx Appointments Messaging Labs Uploads Medications Community Refer a…" at bounding box center [528, 548] width 1045 height 1085
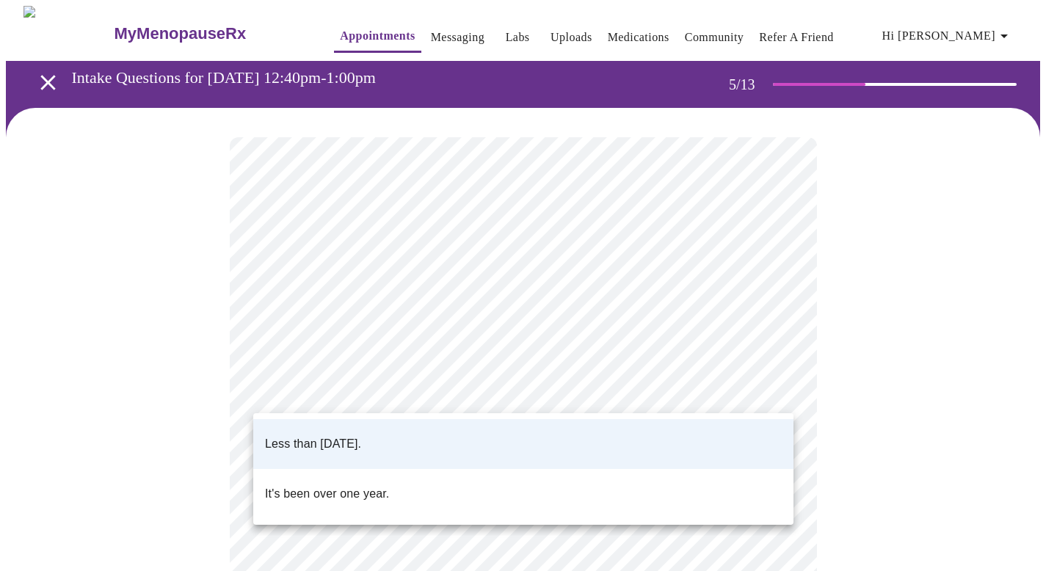
click at [688, 427] on li "Less than [DATE]." at bounding box center [523, 444] width 540 height 50
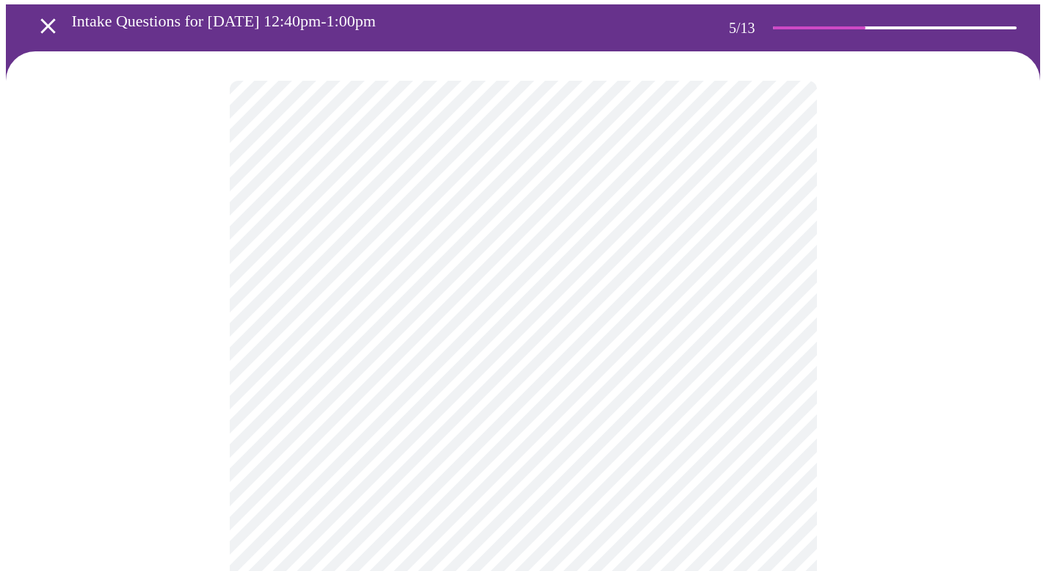
scroll to position [68, 0]
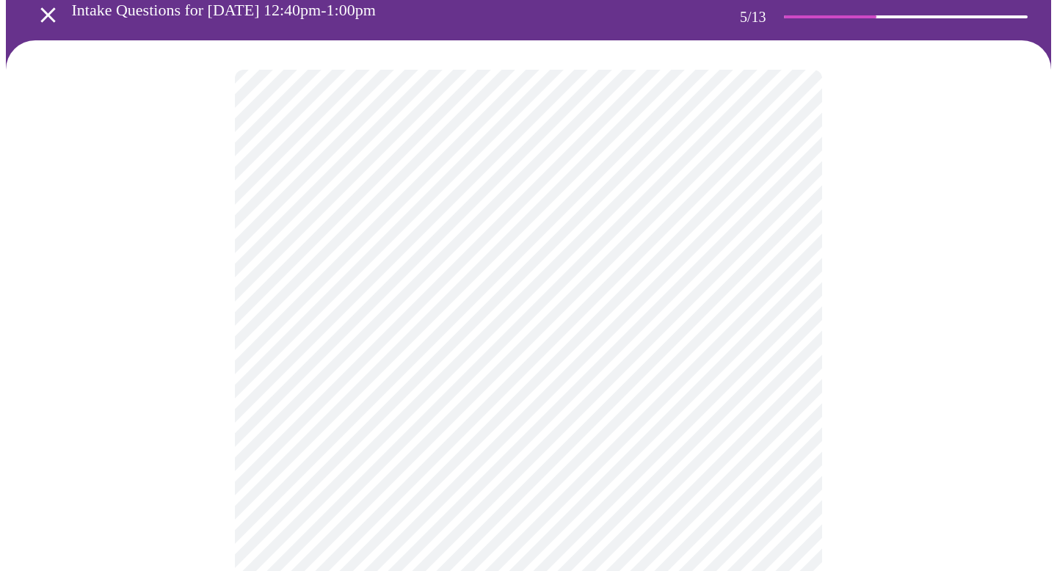
click at [777, 446] on body "MyMenopauseRx Appointments Messaging Labs Uploads Medications Community Refer a…" at bounding box center [528, 480] width 1045 height 1085
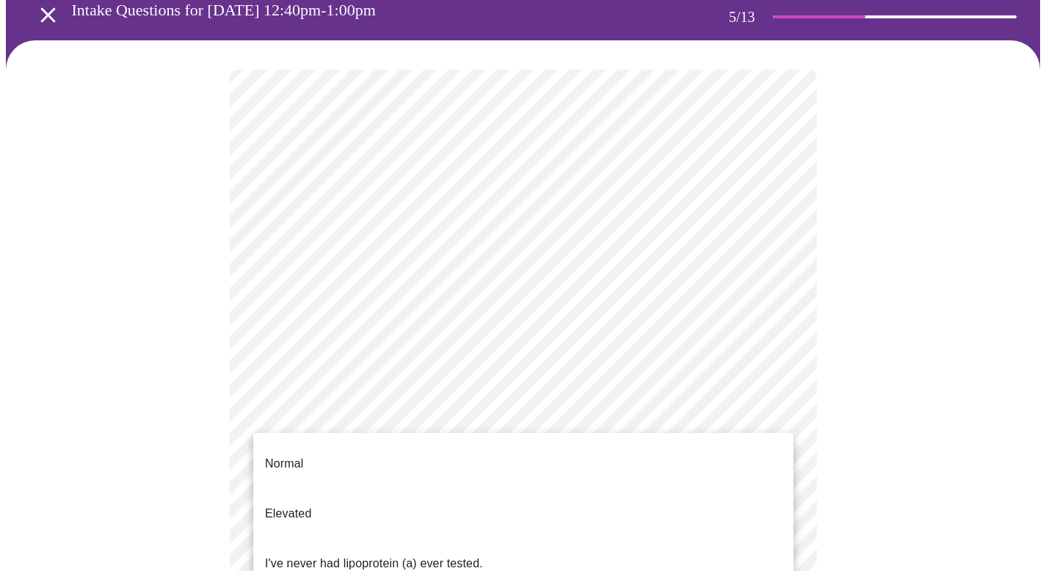
click at [842, 404] on div at bounding box center [528, 285] width 1057 height 571
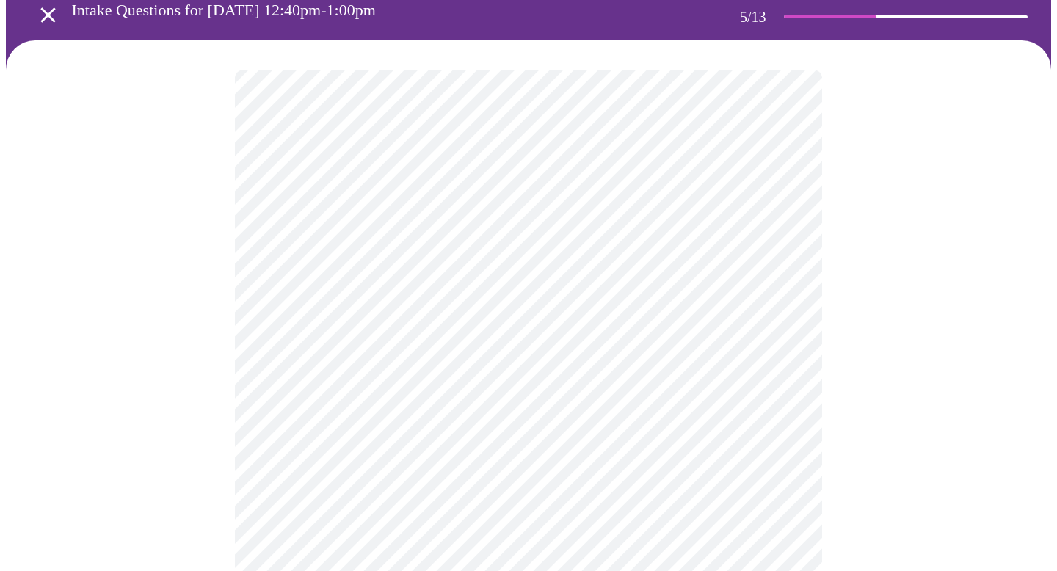
click at [777, 446] on body "MyMenopauseRx Appointments Messaging Labs Uploads Medications Community Refer a…" at bounding box center [528, 480] width 1045 height 1085
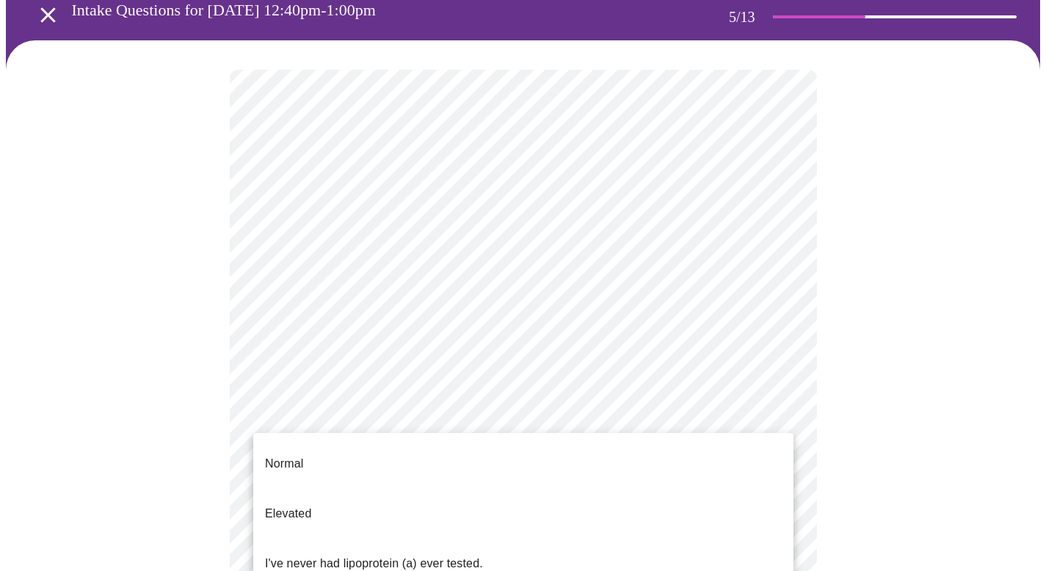
click at [875, 429] on div at bounding box center [528, 285] width 1057 height 571
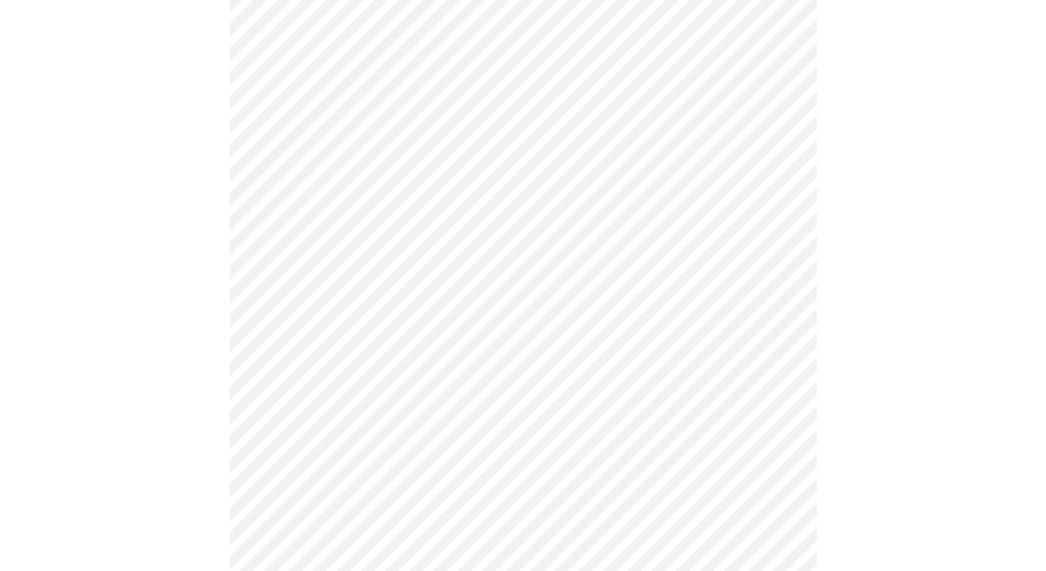
scroll to position [284, 0]
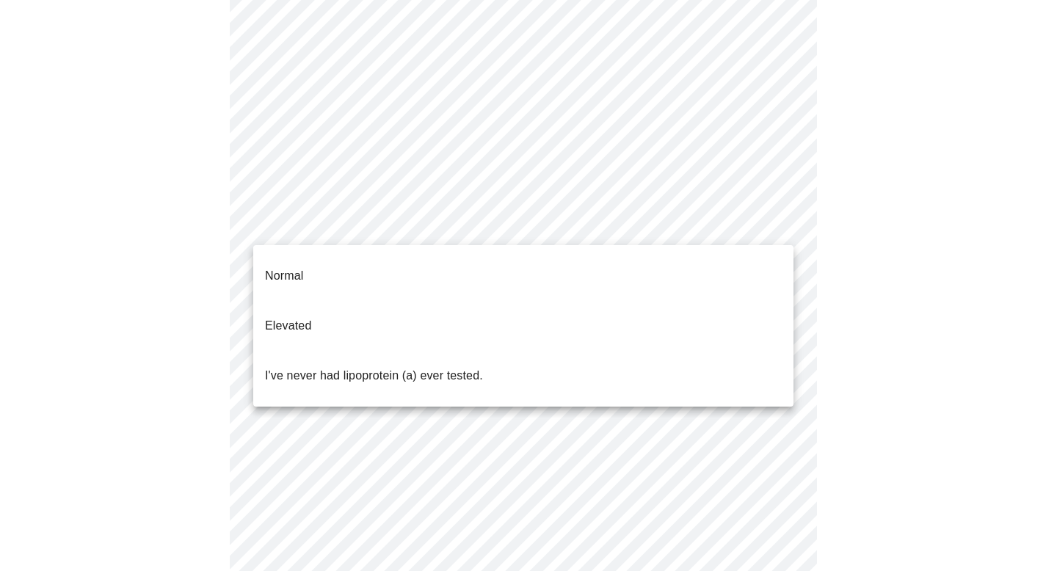
click at [495, 238] on body "MyMenopauseRx Appointments Messaging Labs Uploads Medications Community Refer a…" at bounding box center [528, 264] width 1045 height 1085
click at [490, 266] on li "Normal" at bounding box center [523, 276] width 540 height 50
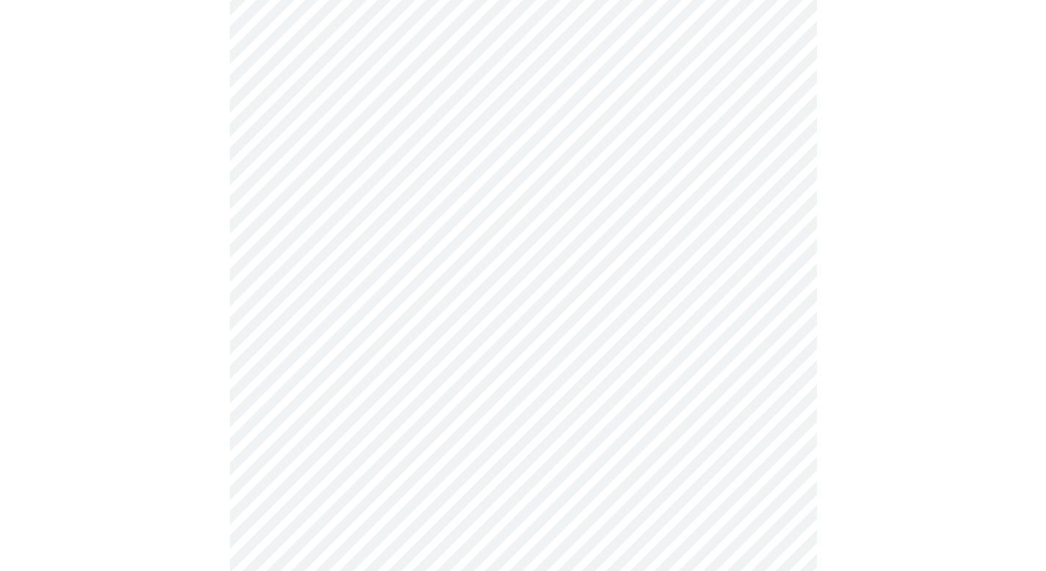
scroll to position [3651, 0]
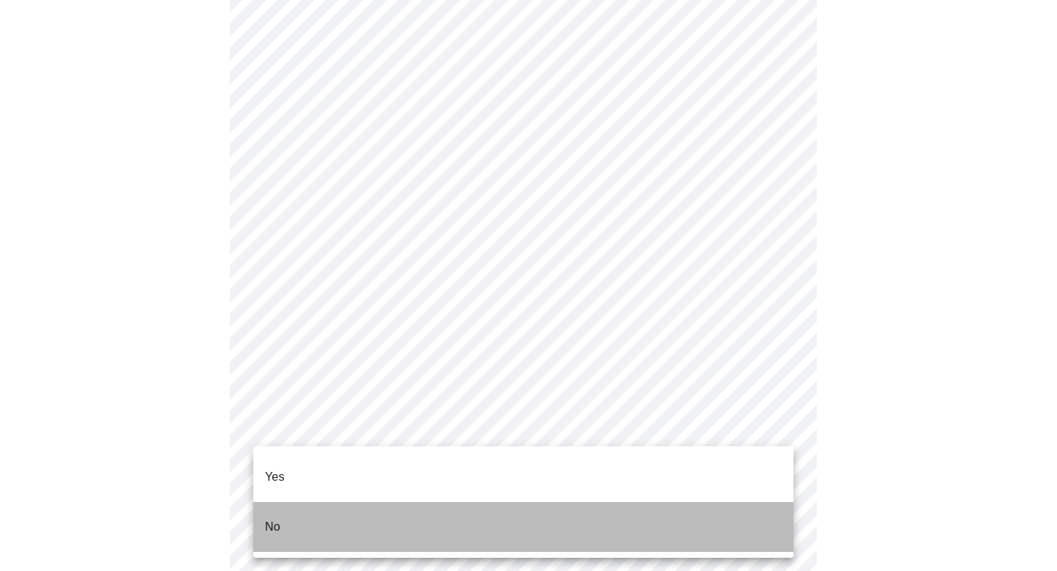
click at [709, 503] on li "No" at bounding box center [523, 527] width 540 height 50
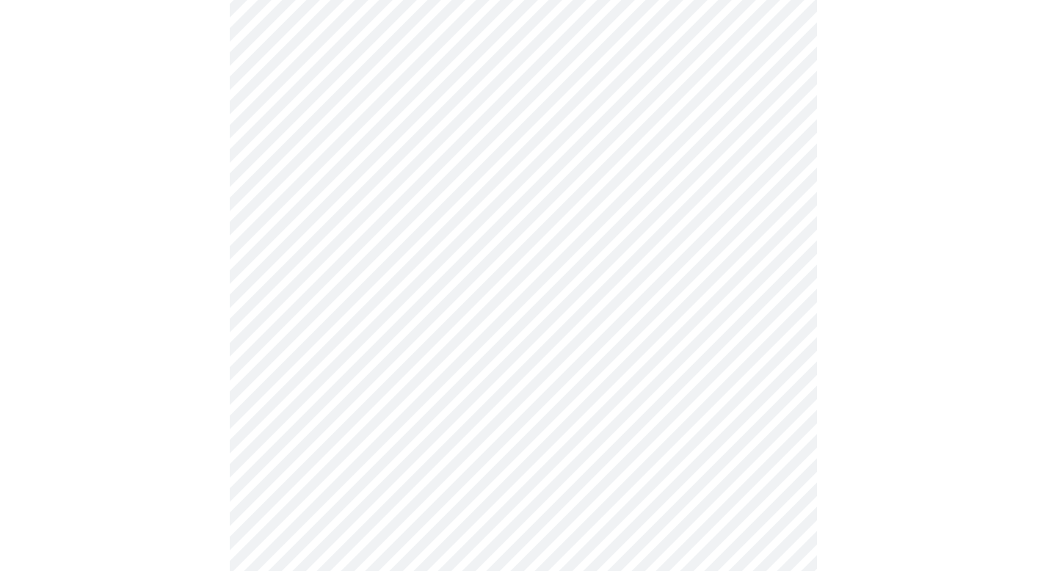
scroll to position [3843, 0]
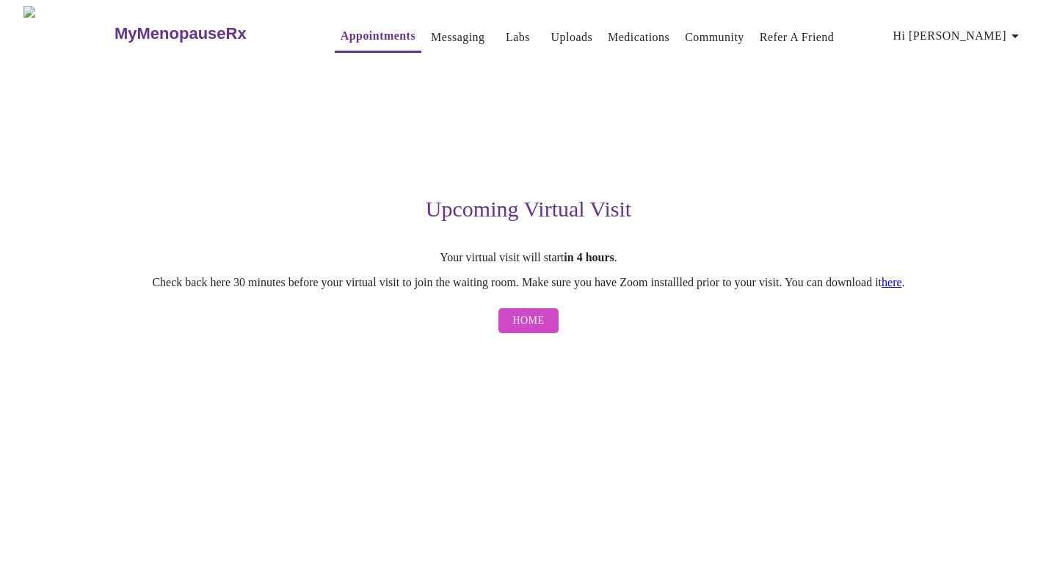
click at [607, 255] on strong "in 4 hours" at bounding box center [589, 257] width 50 height 12
click at [361, 29] on link "Appointments" at bounding box center [378, 36] width 75 height 21
